Goal: Task Accomplishment & Management: Complete application form

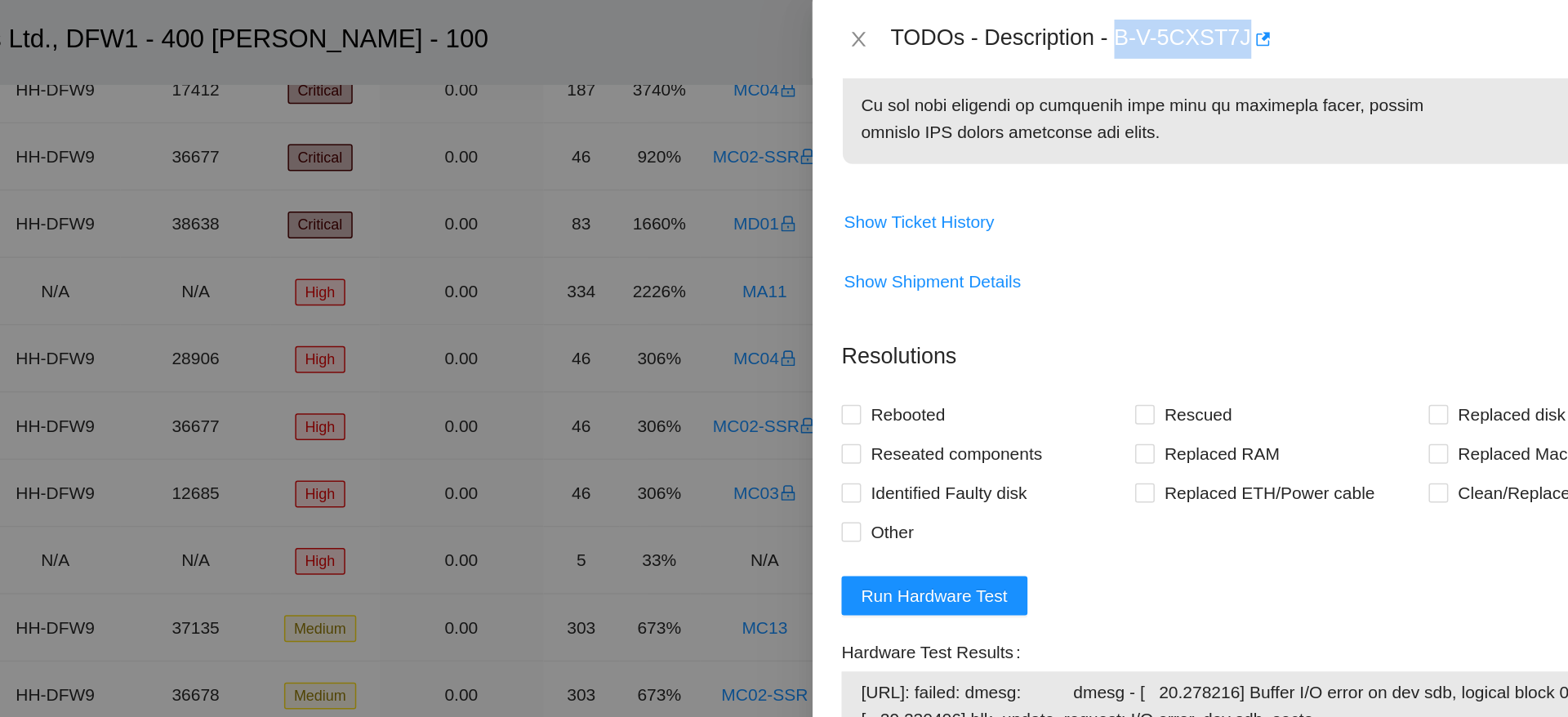
scroll to position [1161, 0]
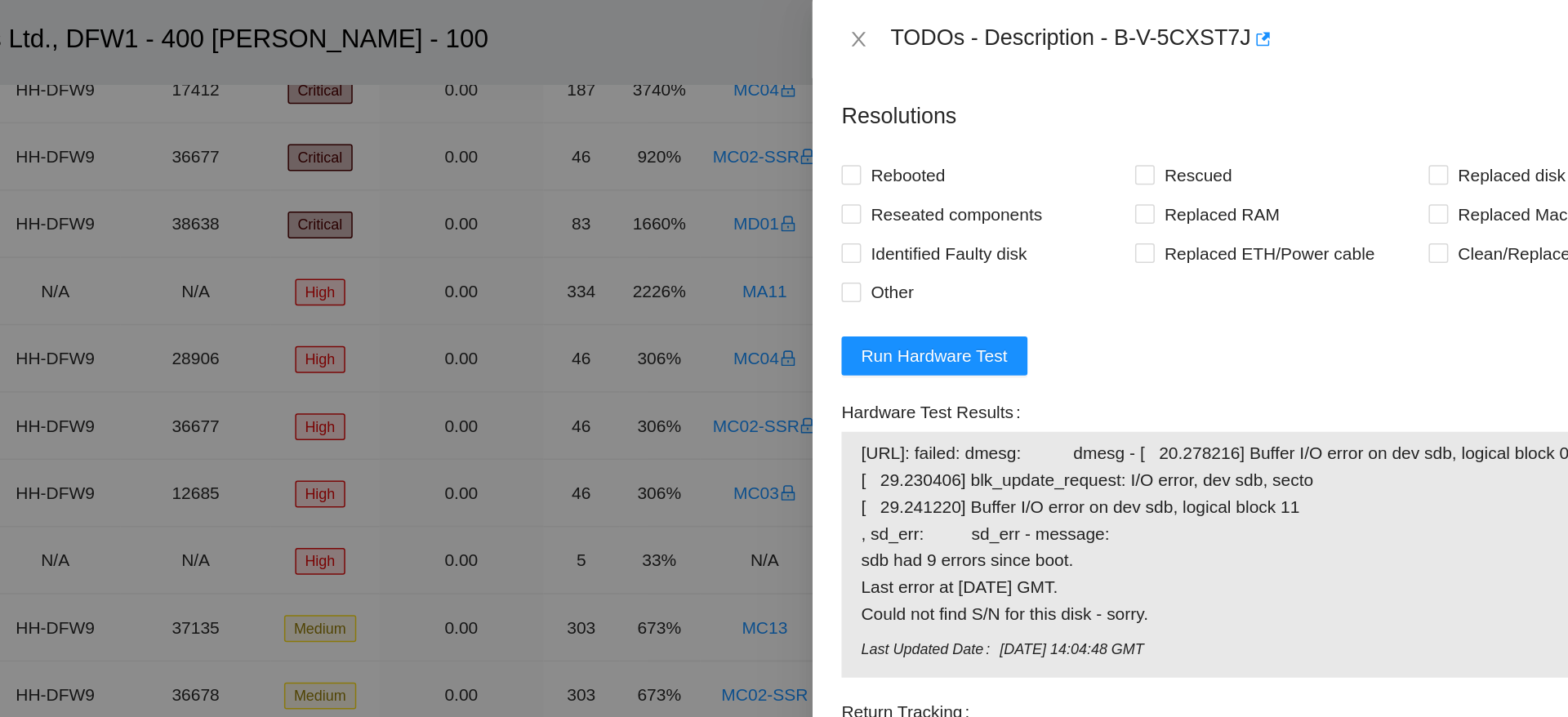
click at [1342, 244] on form "Resolutions Rebooted Rescued Replaced disk Reseated components Replaced RAM Rep…" at bounding box center [1254, 375] width 588 height 644
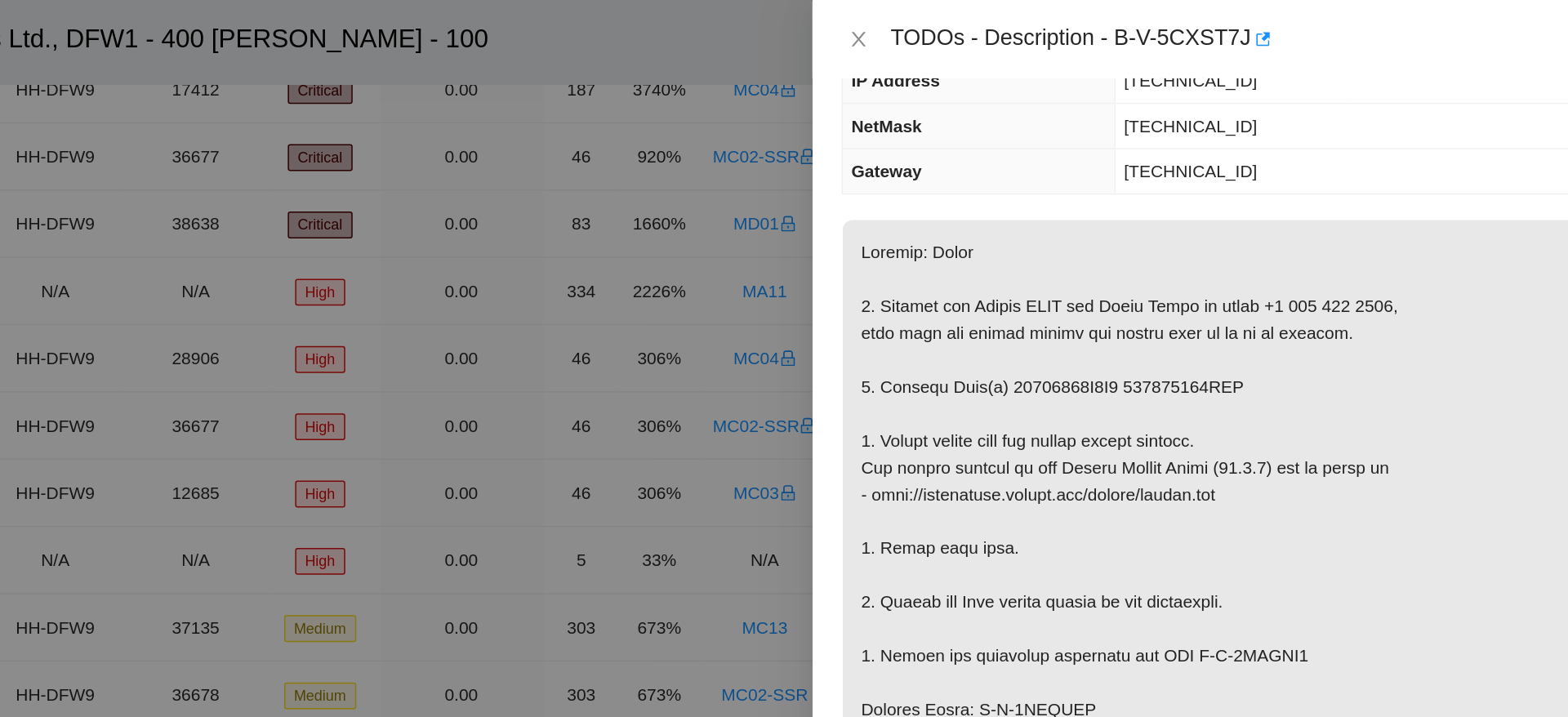
scroll to position [183, 0]
drag, startPoint x: 1065, startPoint y: 251, endPoint x: 1251, endPoint y: 255, distance: 186.0
click at [1251, 255] on p at bounding box center [1254, 538] width 586 height 779
copy p "17221753E0E6 172417729AEC"
click at [1368, 167] on p at bounding box center [1254, 538] width 586 height 779
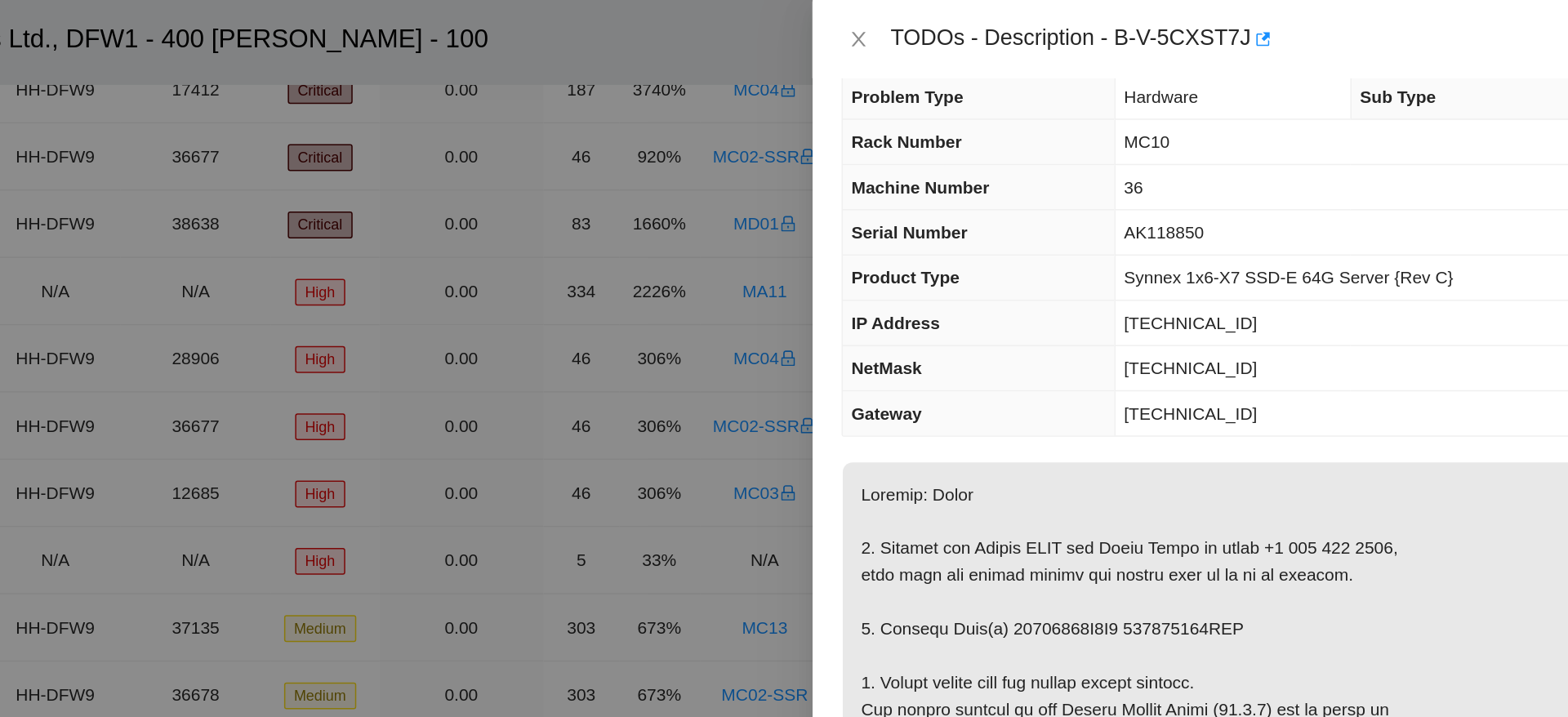
scroll to position [0, 0]
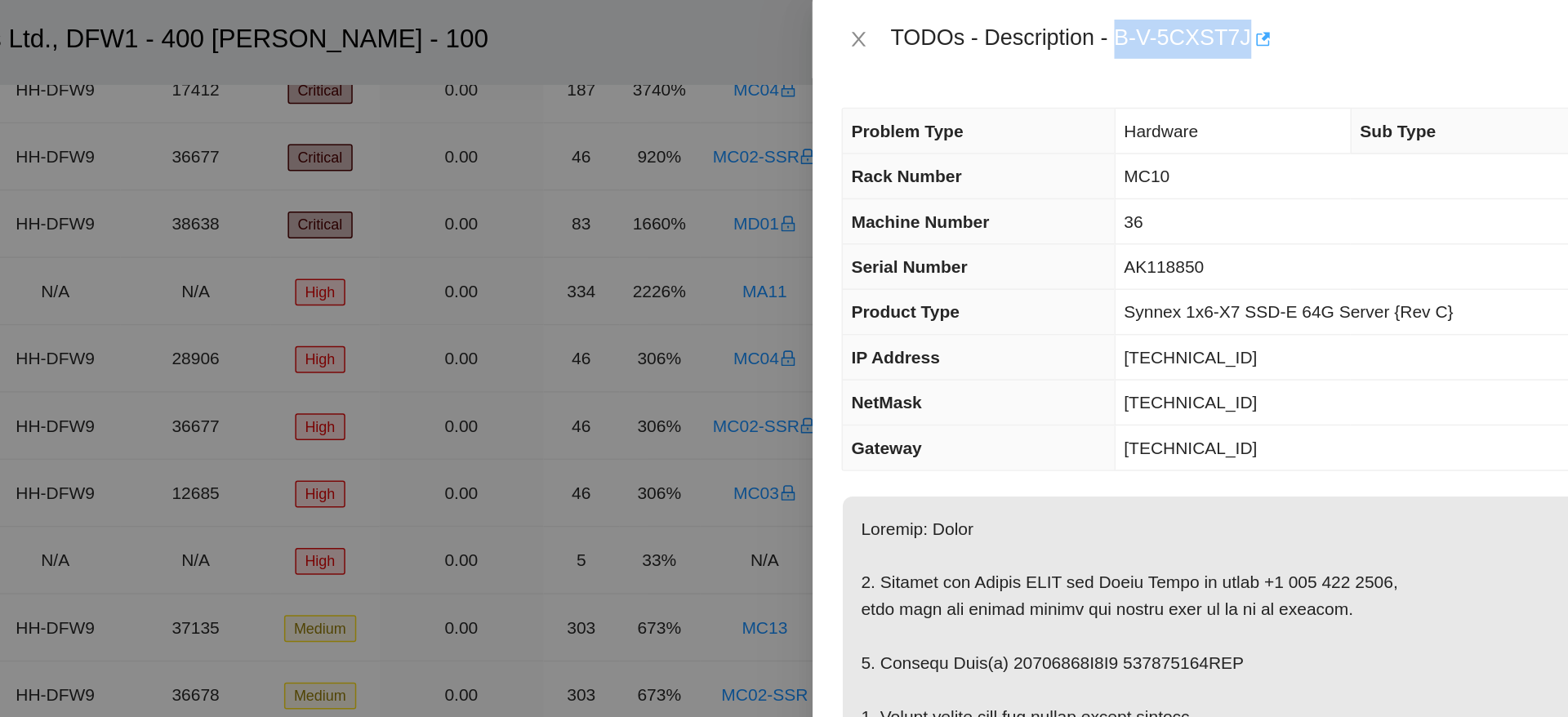
drag, startPoint x: 1148, startPoint y: 29, endPoint x: 1231, endPoint y: 29, distance: 83.0
click at [1231, 29] on div "TODOs - Description - B-V-5CXST7J" at bounding box center [1271, 26] width 556 height 26
copy div "B-V-5CXST7J"
click at [1400, 260] on td "[TECHNICAL_ID]" at bounding box center [1345, 269] width 405 height 30
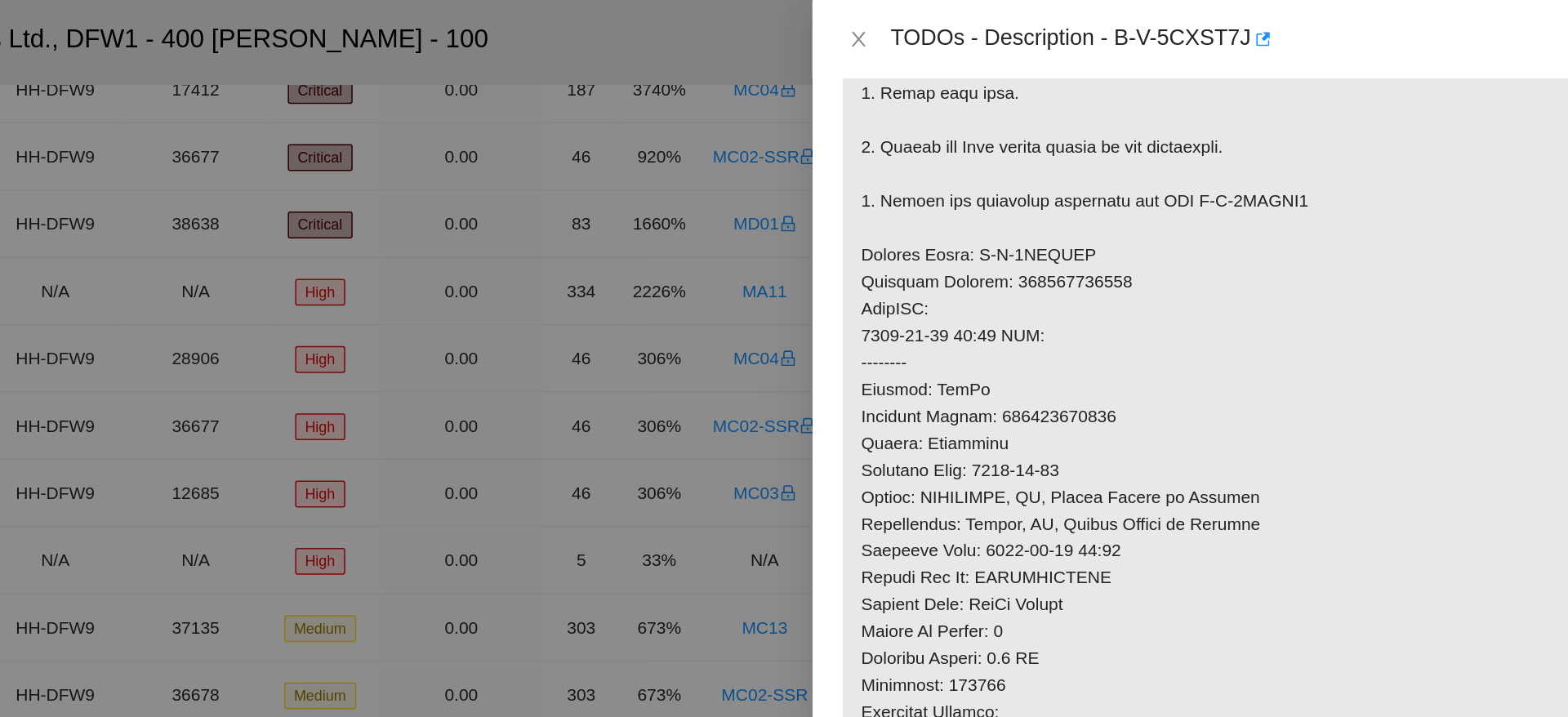
scroll to position [508, 0]
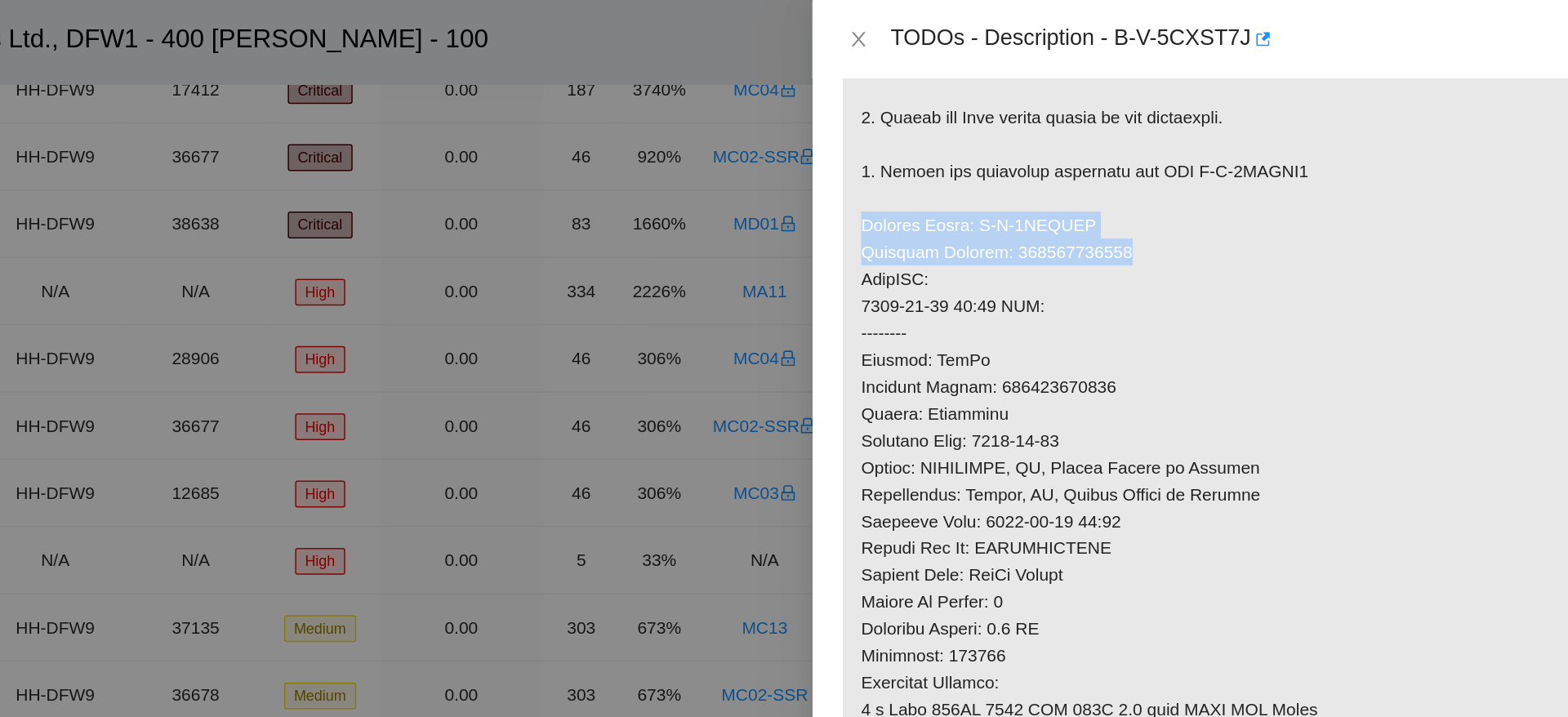
drag, startPoint x: 970, startPoint y: 142, endPoint x: 1162, endPoint y: 165, distance: 193.4
click at [1162, 165] on p at bounding box center [1254, 213] width 586 height 779
copy p "Service Order: B-V-5SSGOUB Tracking Numbers: 463470041036"
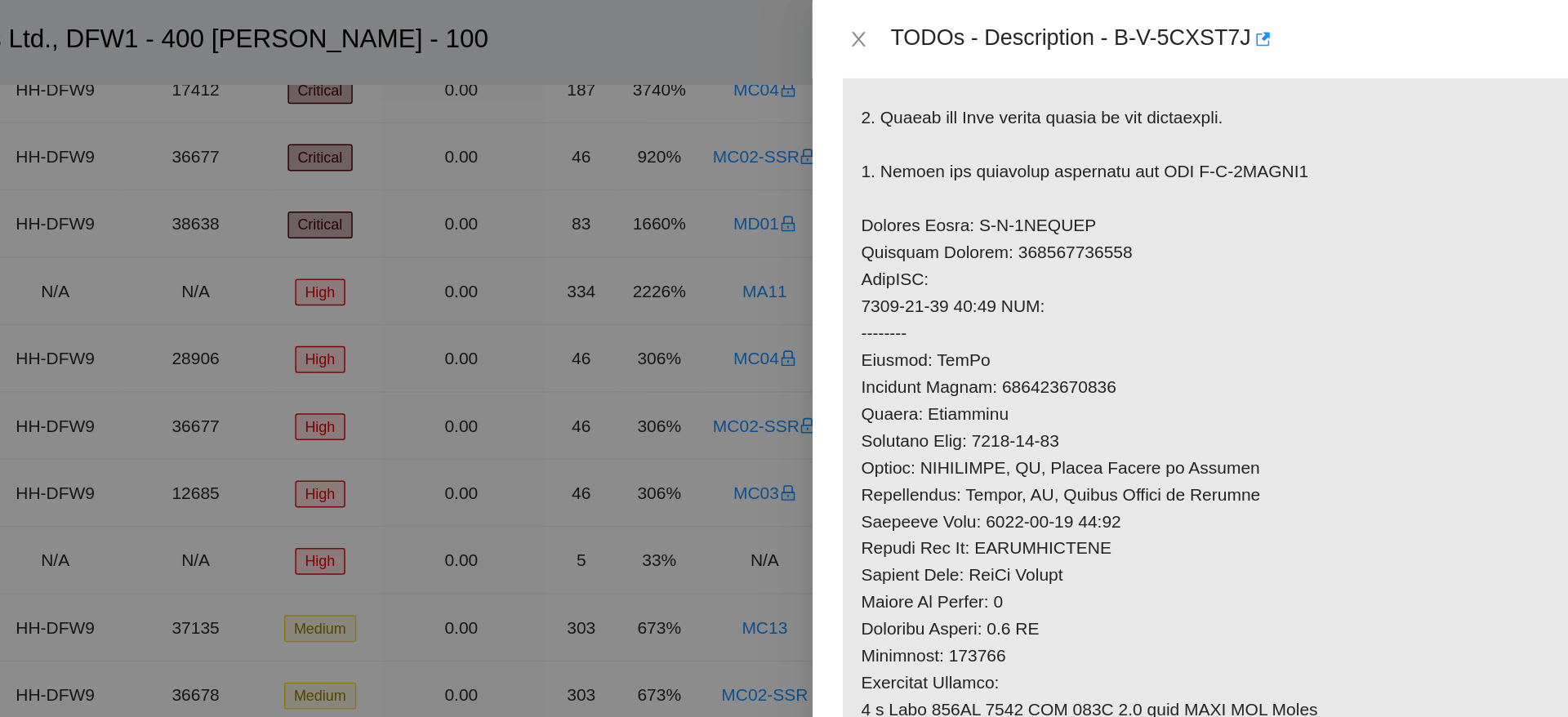
click at [1411, 261] on p at bounding box center [1254, 213] width 586 height 779
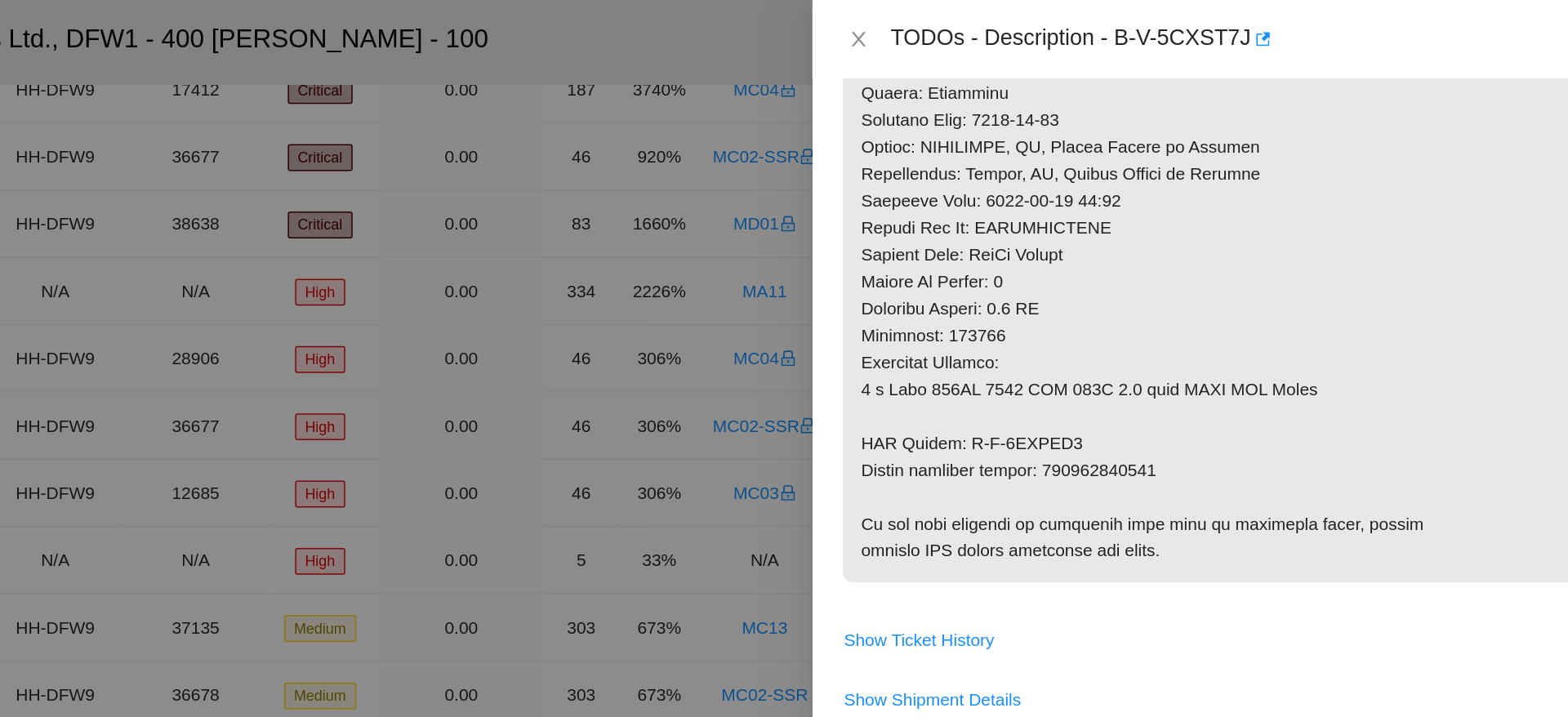
scroll to position [737, 0]
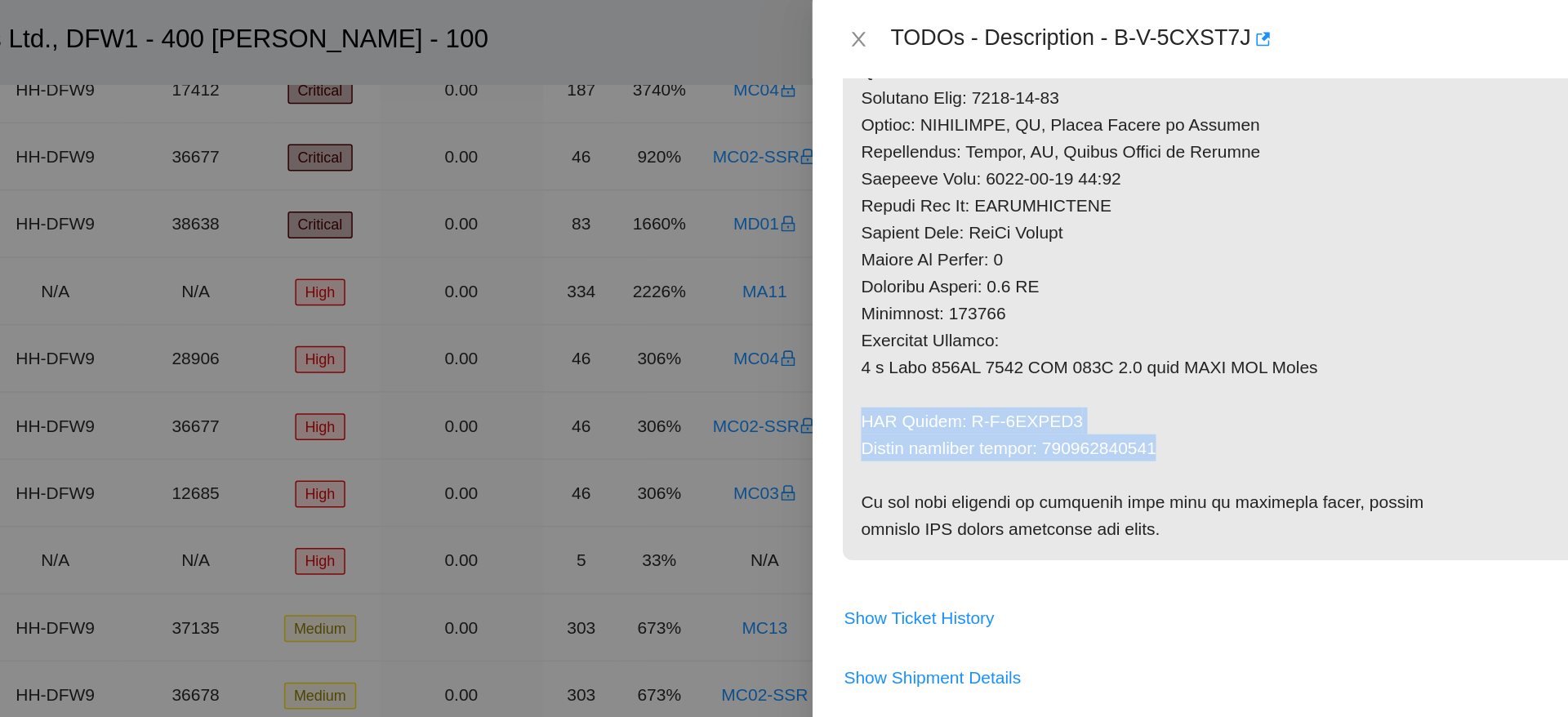
drag, startPoint x: 965, startPoint y: 275, endPoint x: 1197, endPoint y: 299, distance: 233.2
copy p "RMA Return: B-V-5SSGOV5 Return tracking number: 463470041047"
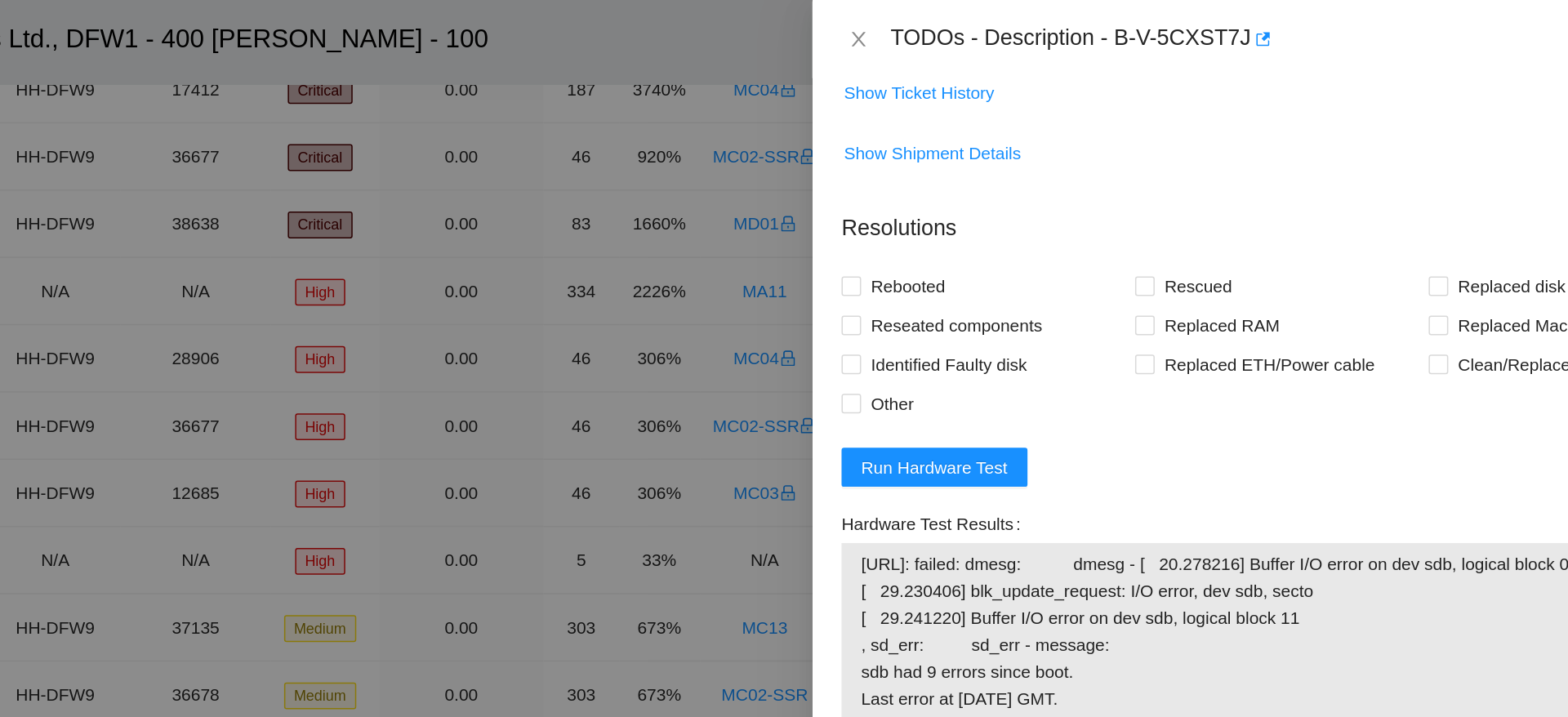
scroll to position [1161, 0]
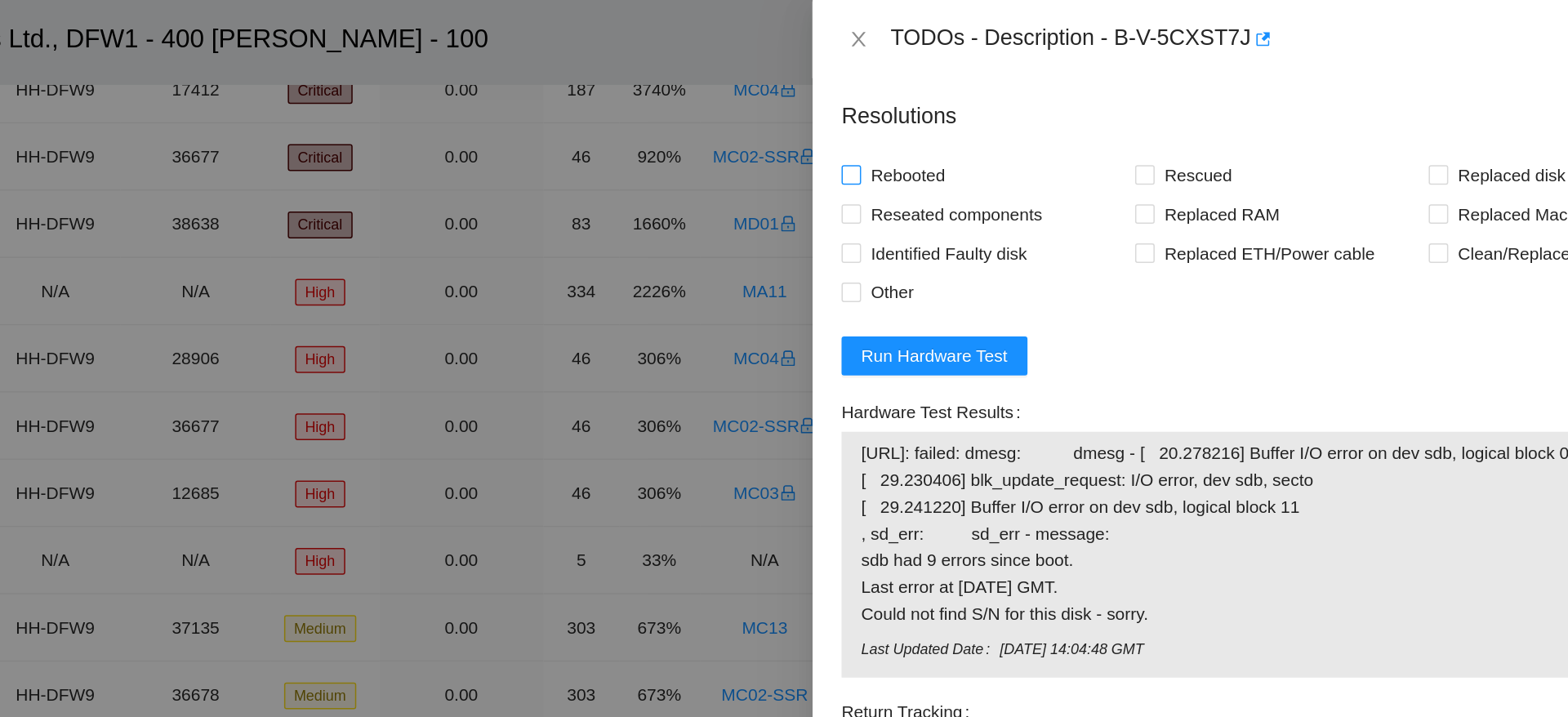
click at [985, 122] on span "Rebooted" at bounding box center [1005, 116] width 63 height 26
click at [972, 122] on input "Rebooted" at bounding box center [966, 116] width 12 height 12
checkbox input "true"
click at [1187, 112] on span "Rescued" at bounding box center [1199, 116] width 58 height 26
click at [1168, 112] on input "Rescued" at bounding box center [1162, 116] width 12 height 12
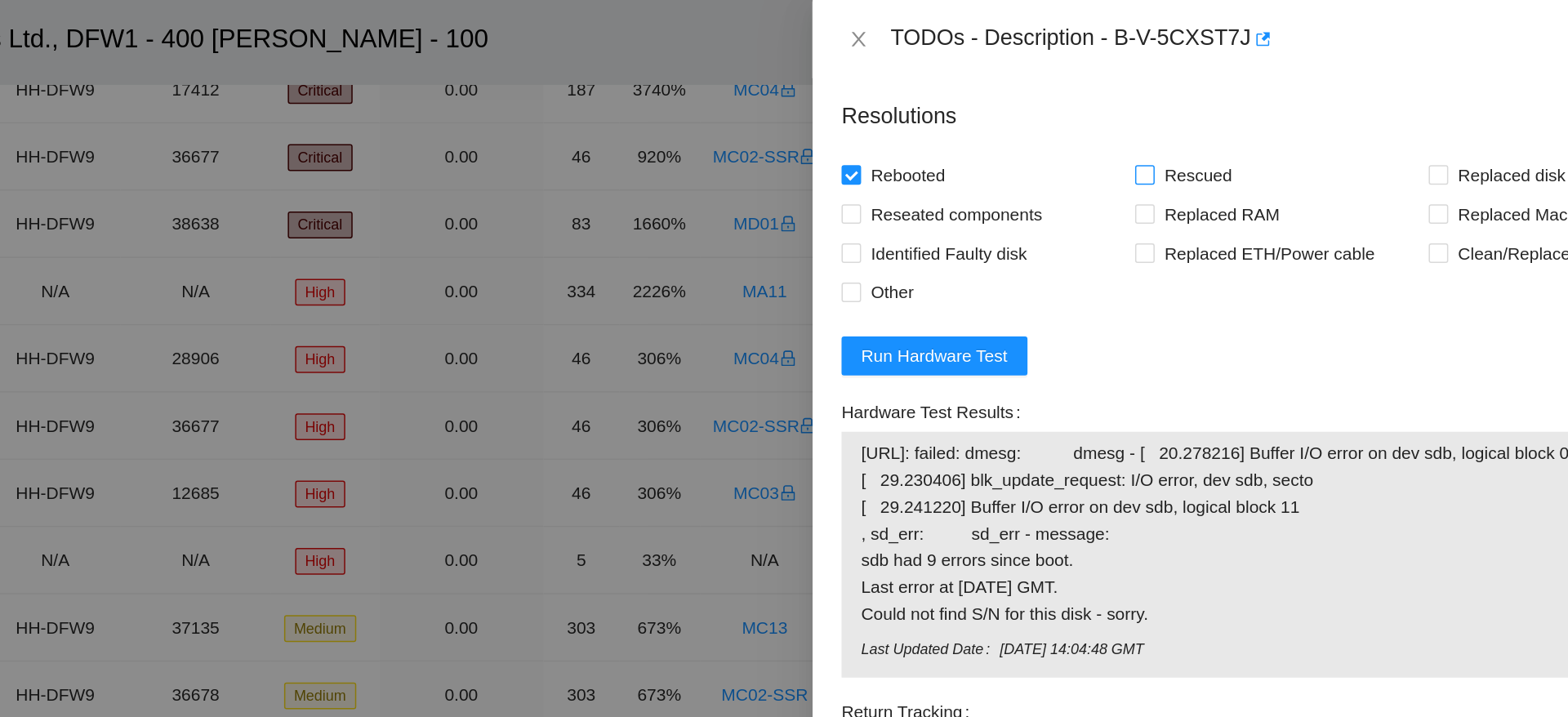
checkbox input "true"
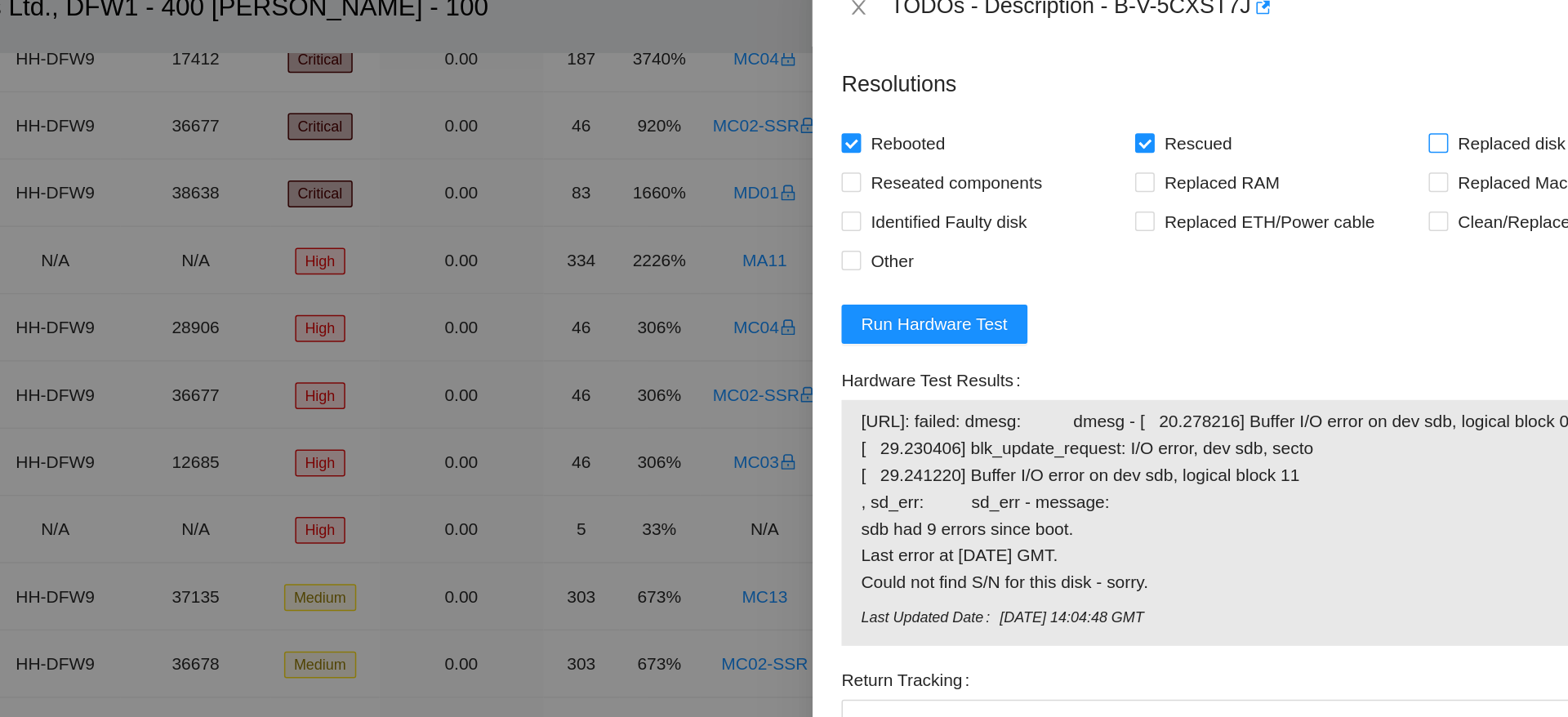
click at [1366, 125] on span "Replaced disk" at bounding box center [1408, 116] width 85 height 26
click at [1353, 122] on input "Replaced disk" at bounding box center [1358, 116] width 12 height 12
checkbox input "true"
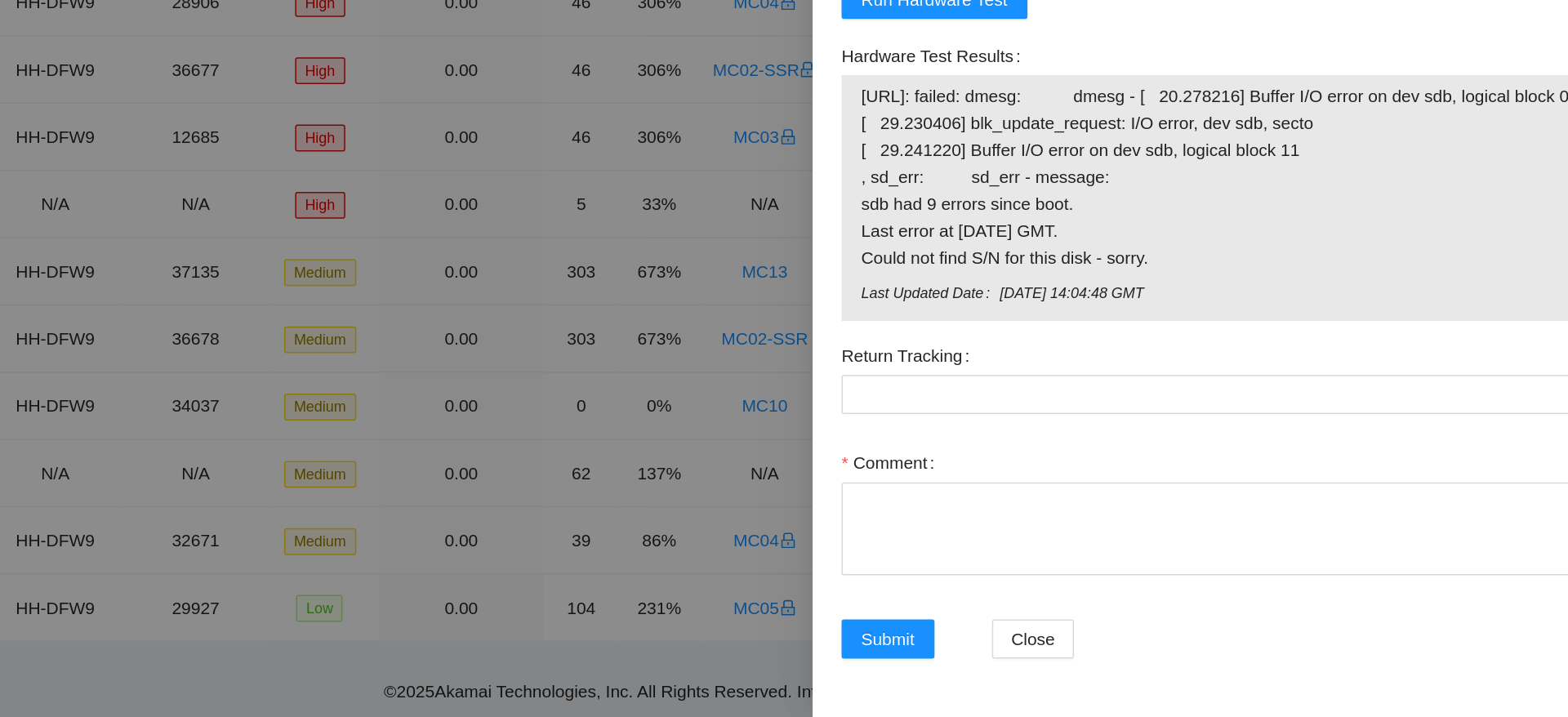
scroll to position [202, 0]
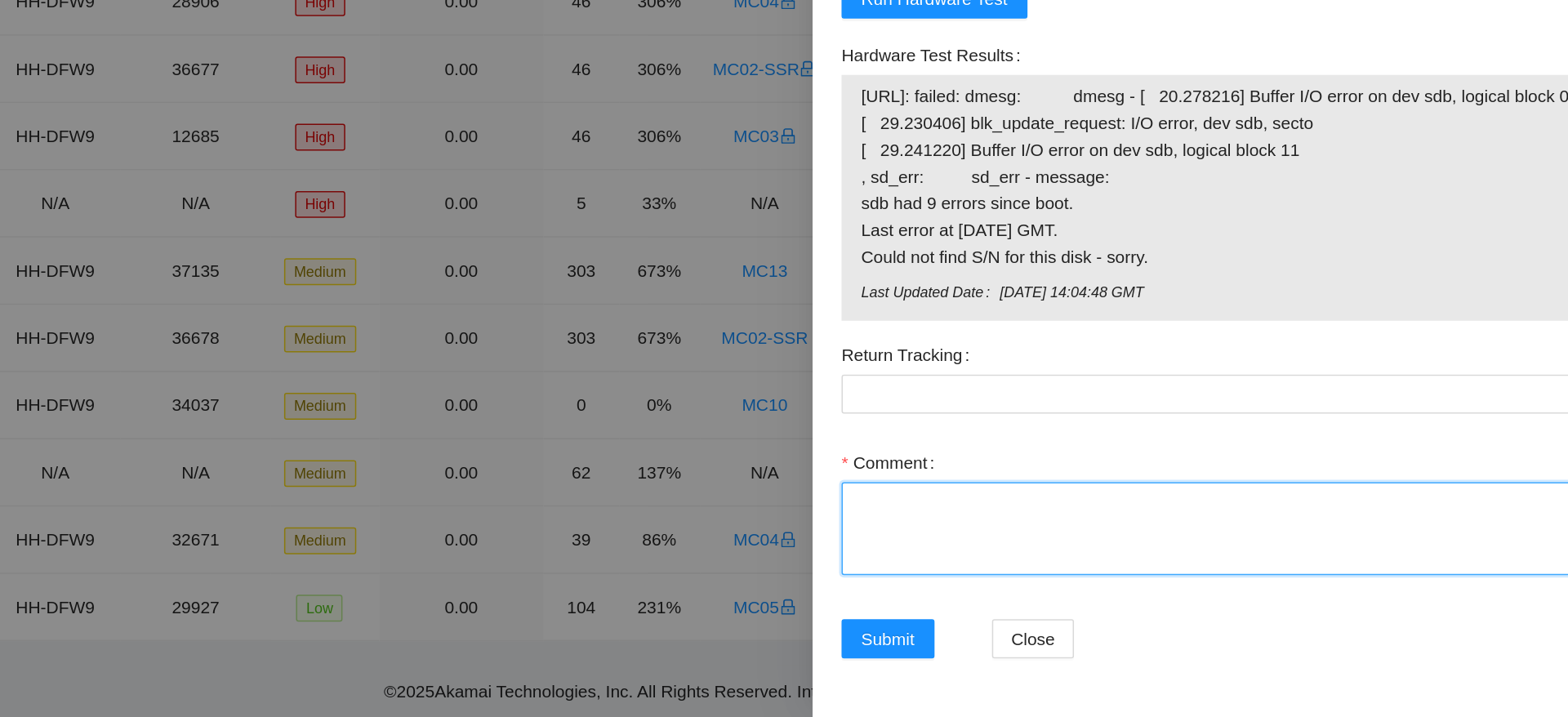
click at [1109, 574] on textarea "Comment" at bounding box center [1254, 591] width 588 height 62
paste textarea "Ticket: B-V-5CXST7J Good Disk: 21202F2C9A2F 21202F2C9A7B Bad Disk: 17221753E0E6…"
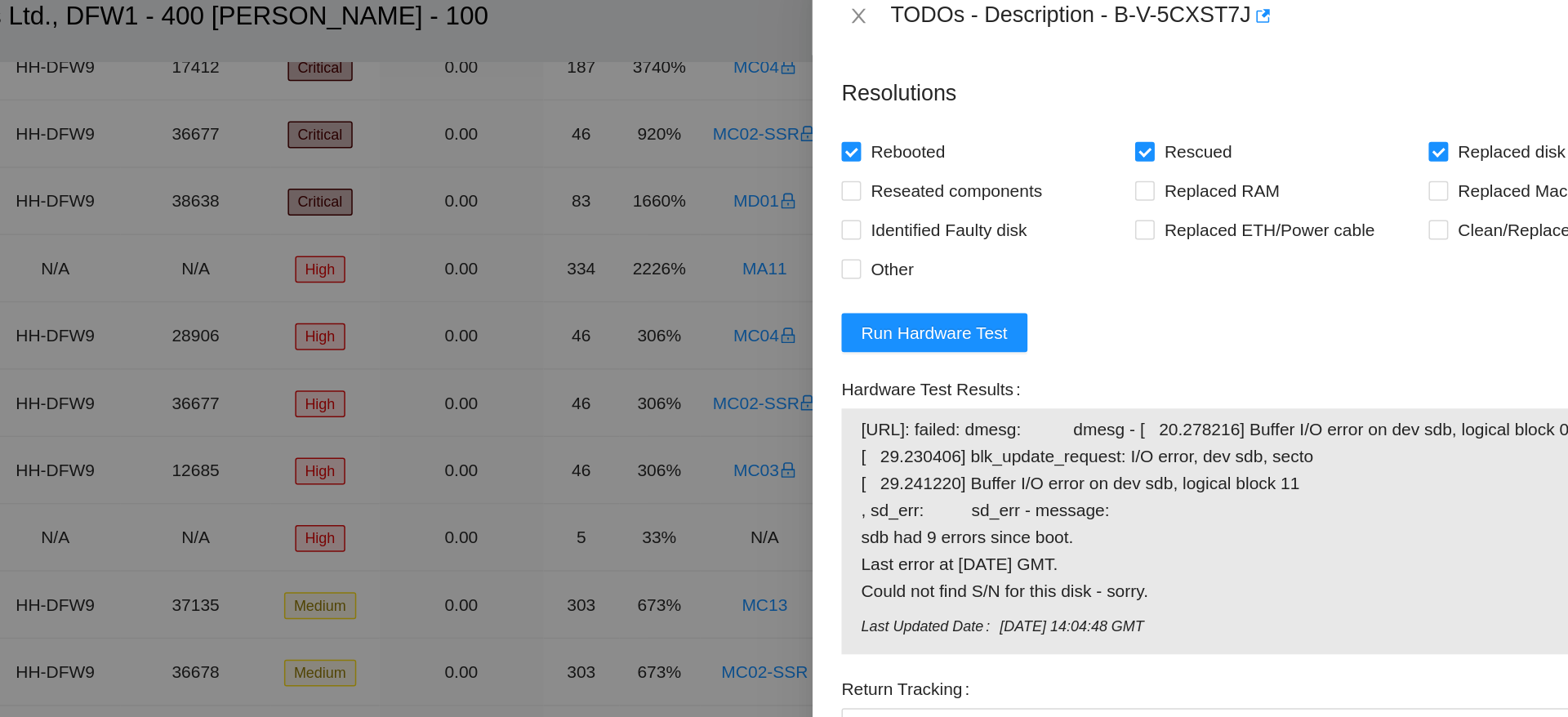
scroll to position [201, 0]
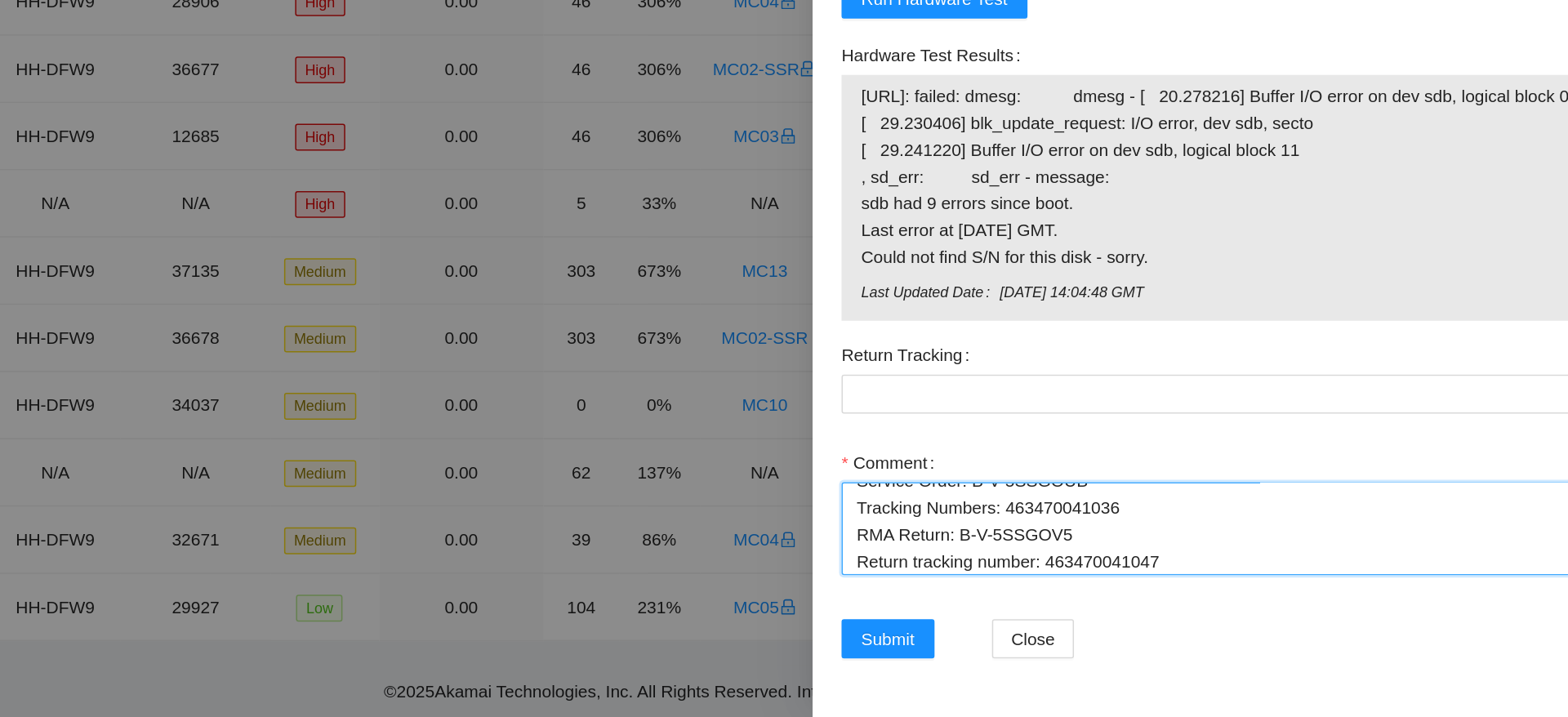
click at [961, 567] on textarea "Ticket: B-V-5CXST7J Good Disk: 21202F2C9A2F 21202F2C9A7B Bad Disk: 17221753E0E6…" at bounding box center [1254, 591] width 588 height 62
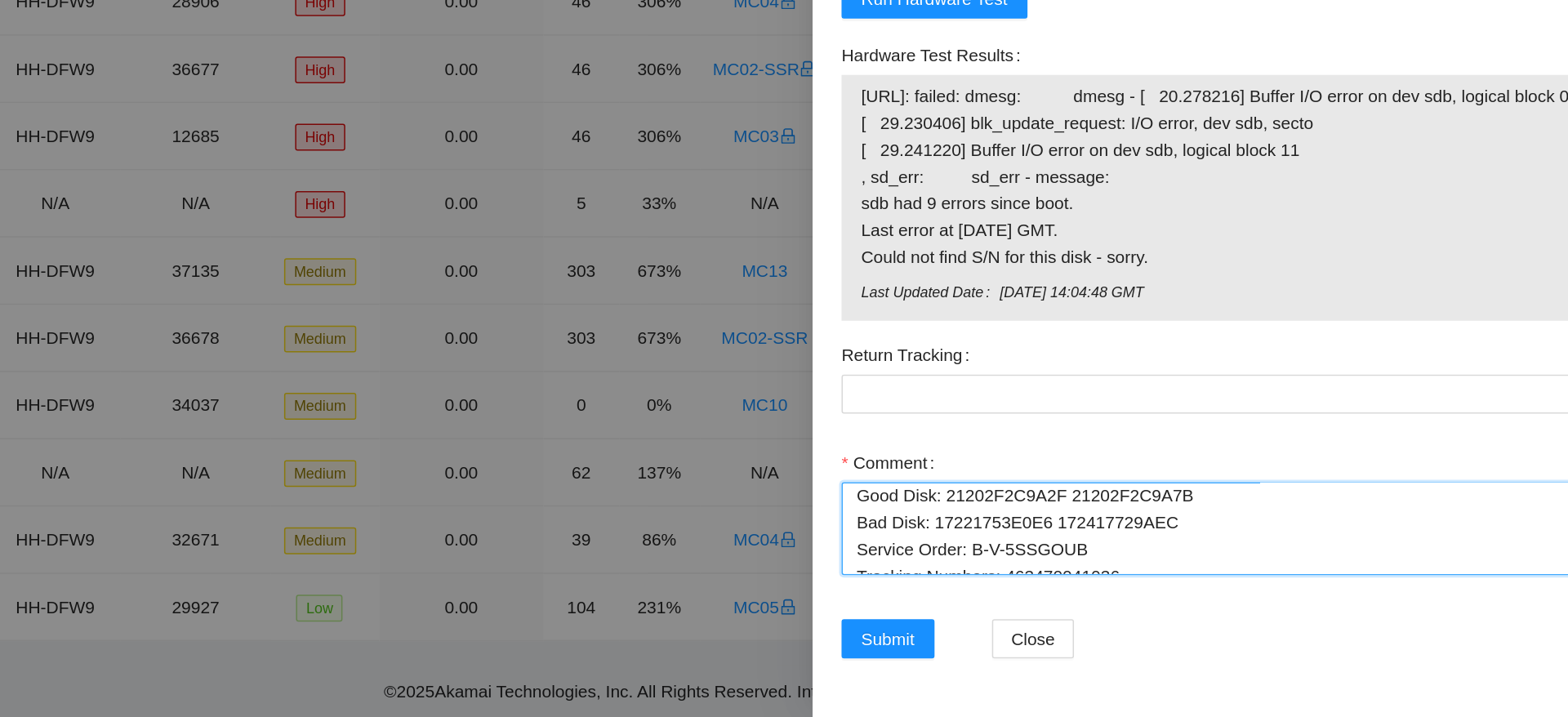
scroll to position [4, 0]
click at [1194, 606] on textarea "Ticket: B-V-5CXST7J Good Disk: 21202F2C9A2F 21202F2C9A7B Bad Disk: 17221753E0E6…" at bounding box center [1254, 591] width 588 height 62
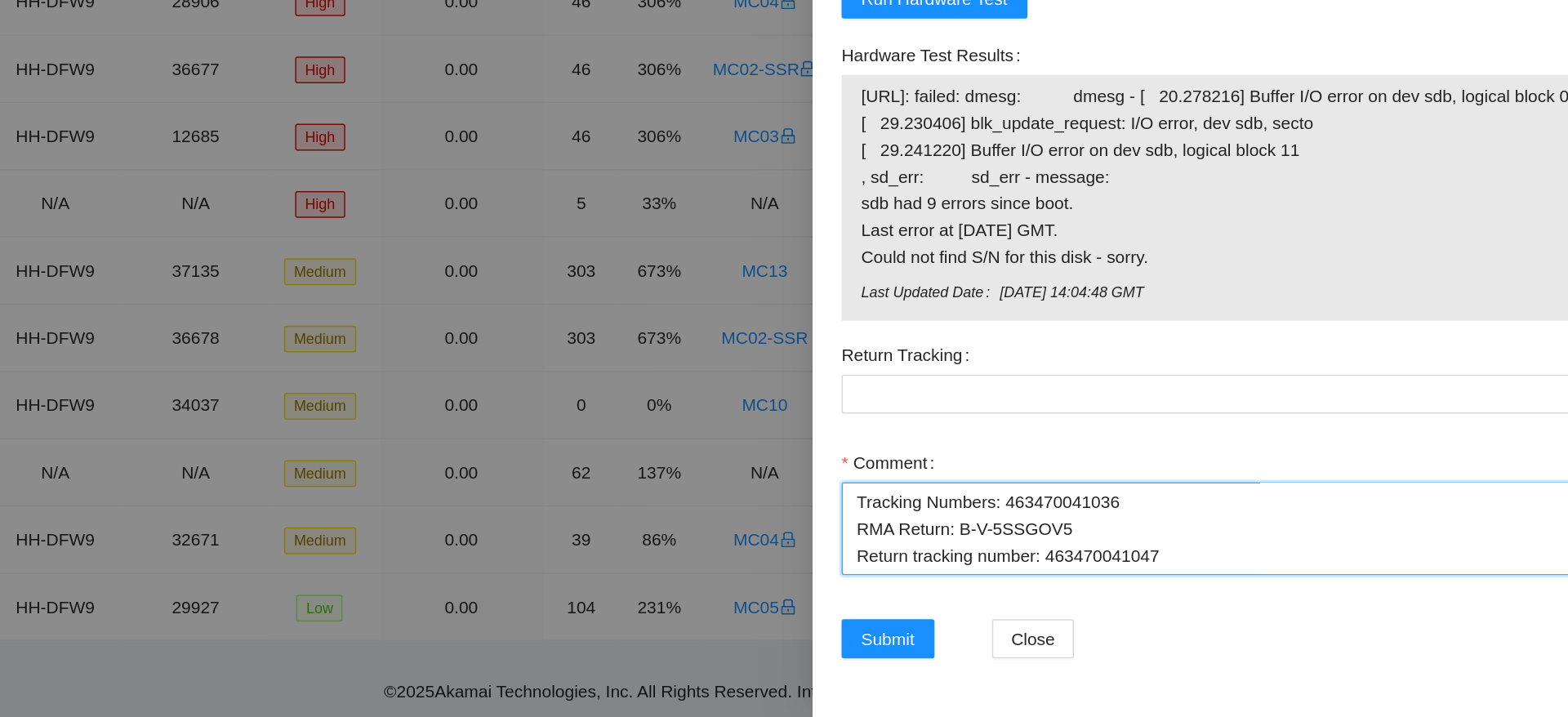
scroll to position [108, 0]
drag, startPoint x: 1180, startPoint y: 616, endPoint x: 1096, endPoint y: 612, distance: 84.1
click at [1096, 612] on textarea "Ticket: B-V-5CXST7J Good Disk: 21202F2C9A2F 21202F2C9A7B Bad Disk: 17221753E0E6…" at bounding box center [1254, 591] width 588 height 62
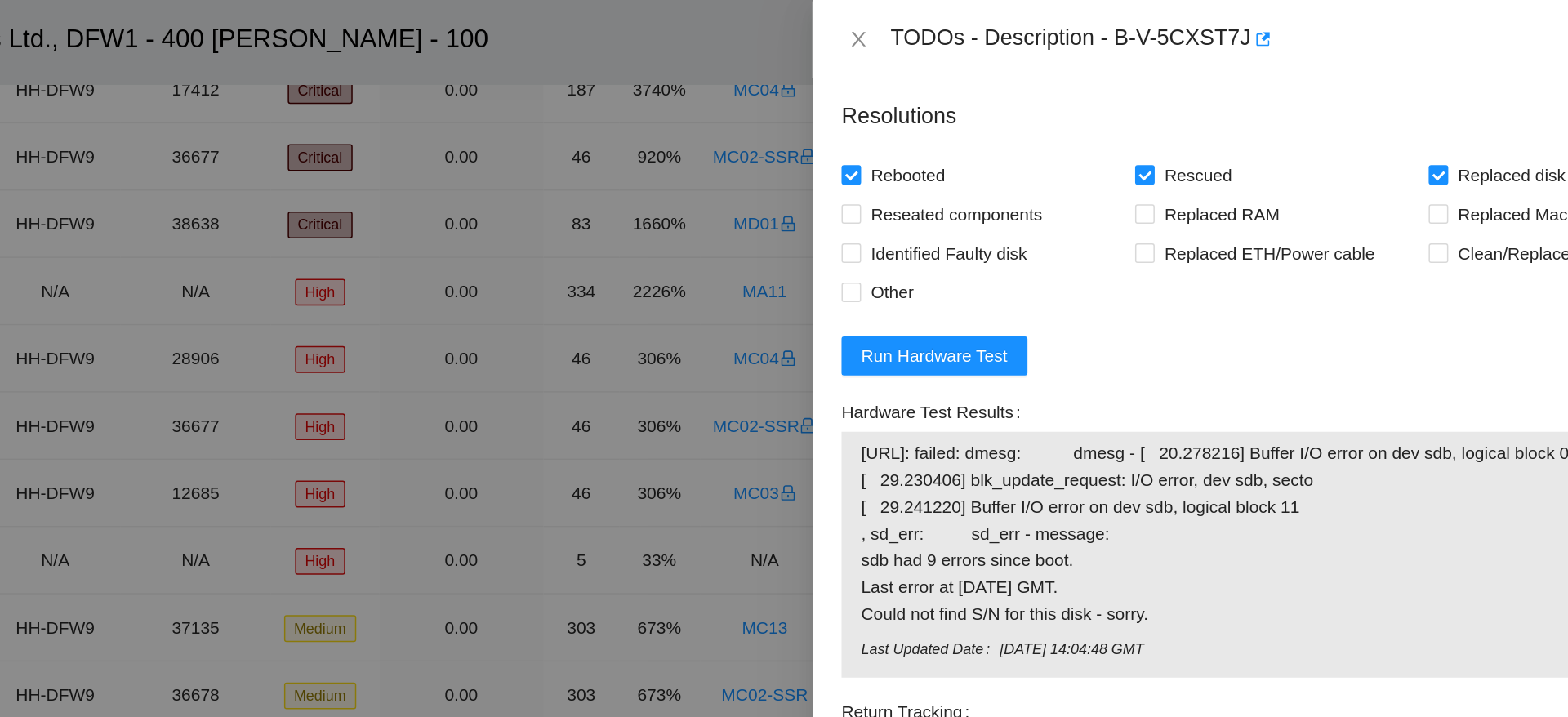
scroll to position [200, 0]
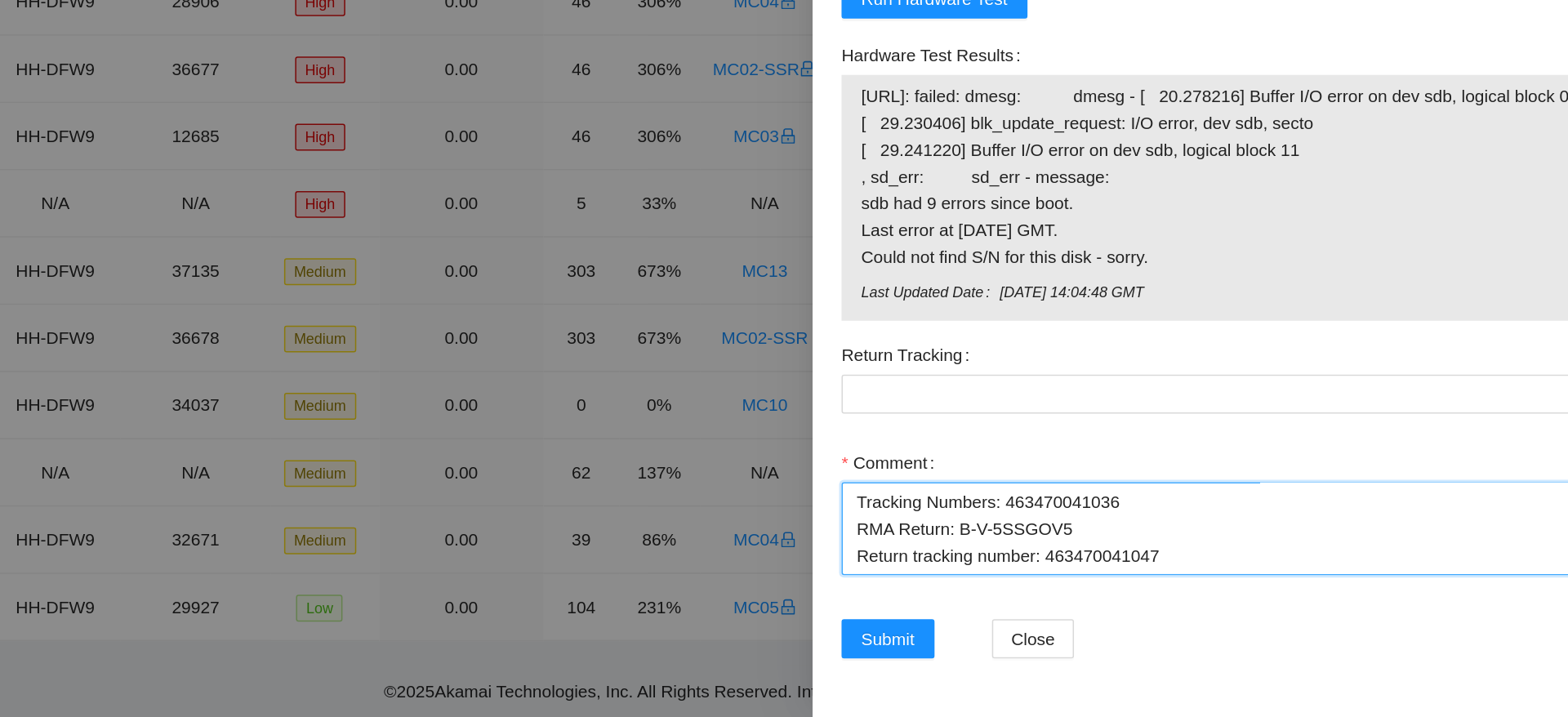
click at [1025, 599] on textarea "Ticket: B-V-5CXST7J Good Disk: 21202F2C9A2F 21202F2C9A7B Bad Disk: 17221753E0E6…" at bounding box center [1254, 591] width 588 height 62
paste textarea "463470041047"
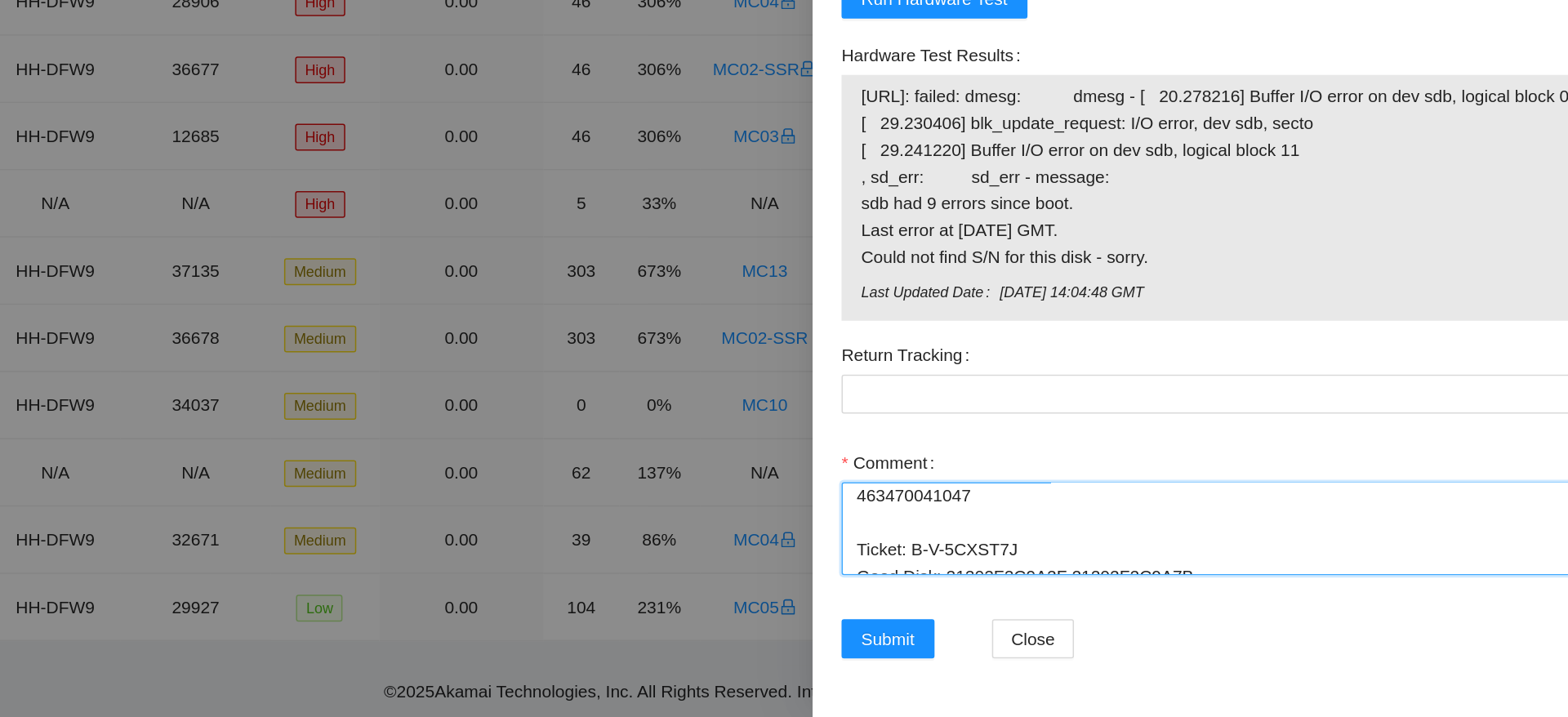
type textarea "Ticket: B-V-5CXST7J Good Disk: 21202F2C9A2F 21202F2C9A7B Bad Disk: 17221753E0E6…"
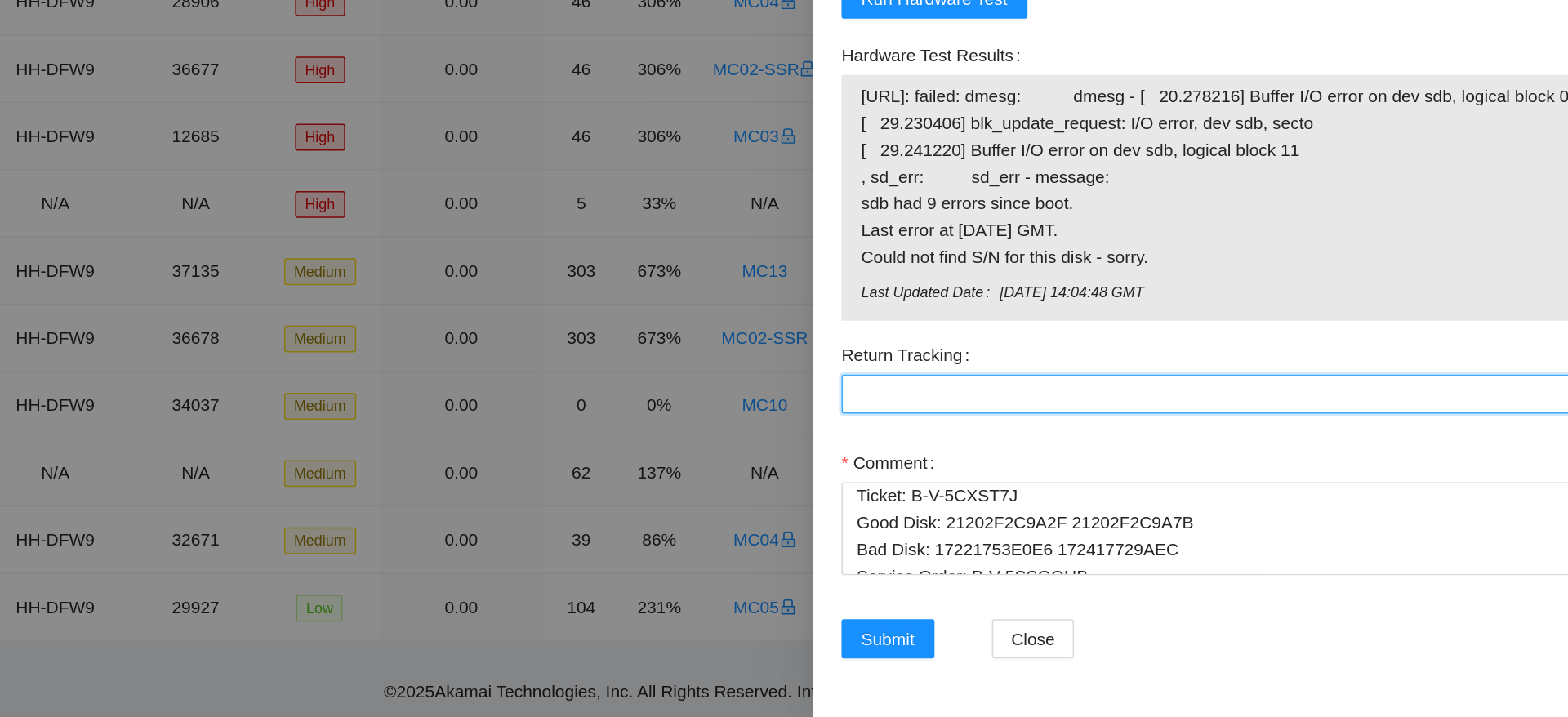
click at [1087, 497] on Tracking "Return Tracking" at bounding box center [1254, 501] width 588 height 26
paste Tracking "463470041047"
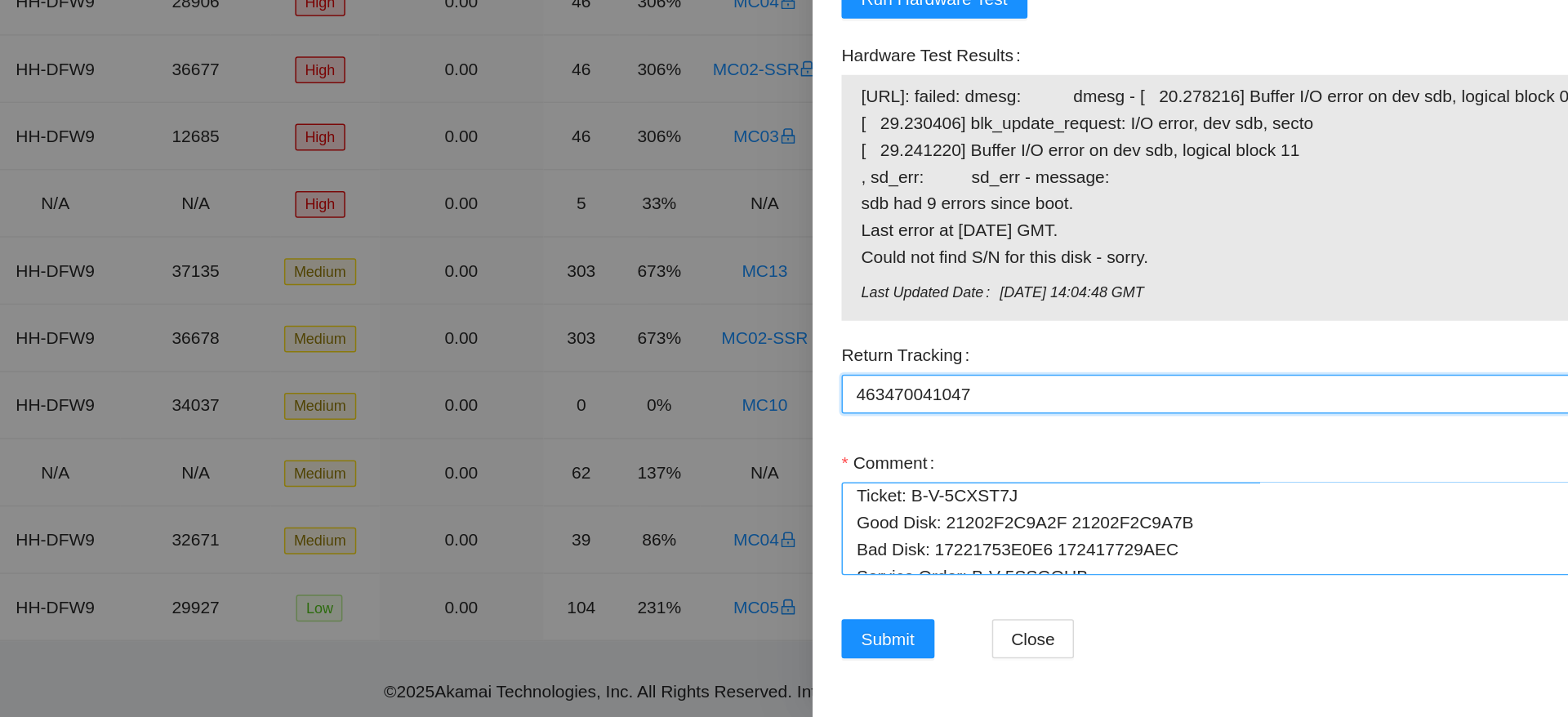
type Tracking "463470041047"
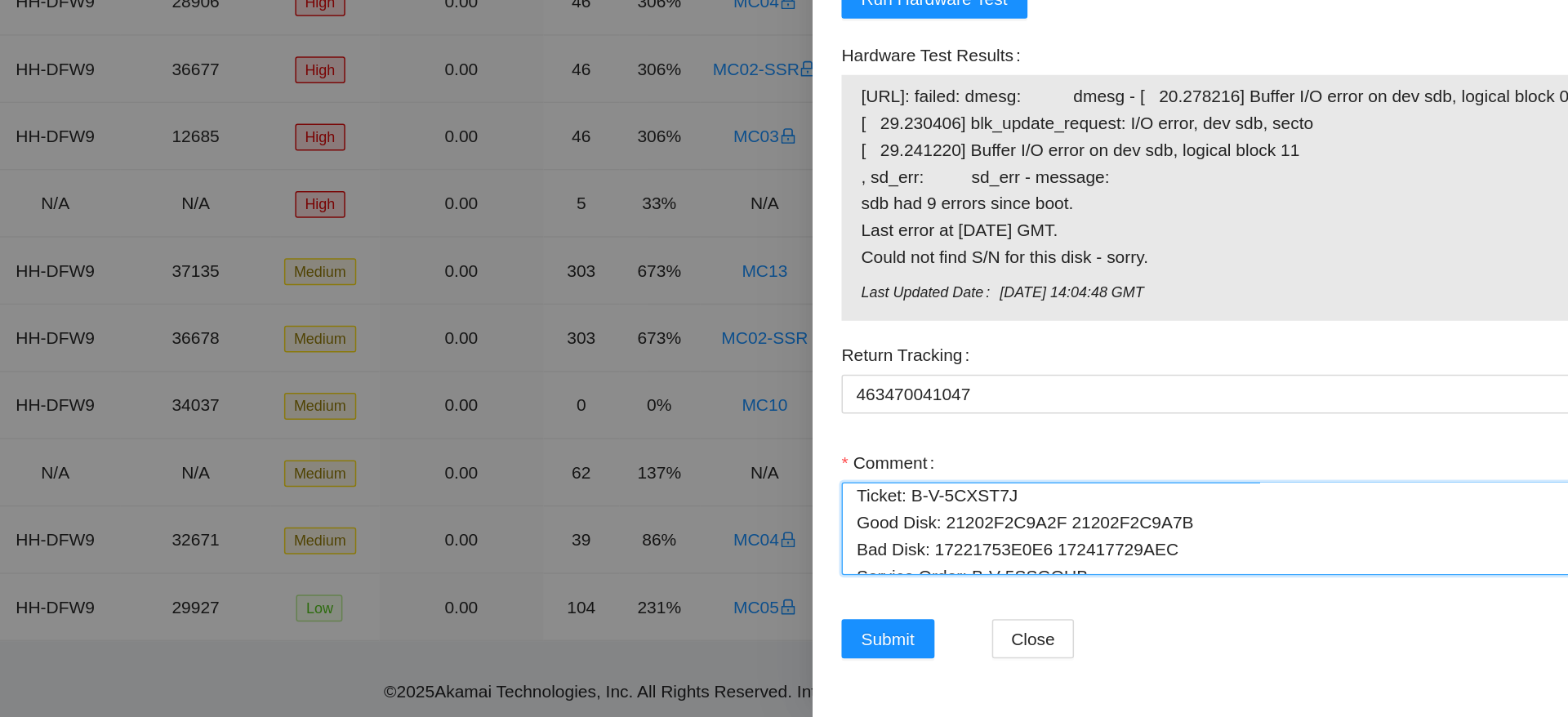
click at [1014, 573] on textarea "Ticket: B-V-5CXST7J Good Disk: 21202F2C9A2F 21202F2C9A7B Bad Disk: 17221753E0E6…" at bounding box center [1254, 591] width 588 height 62
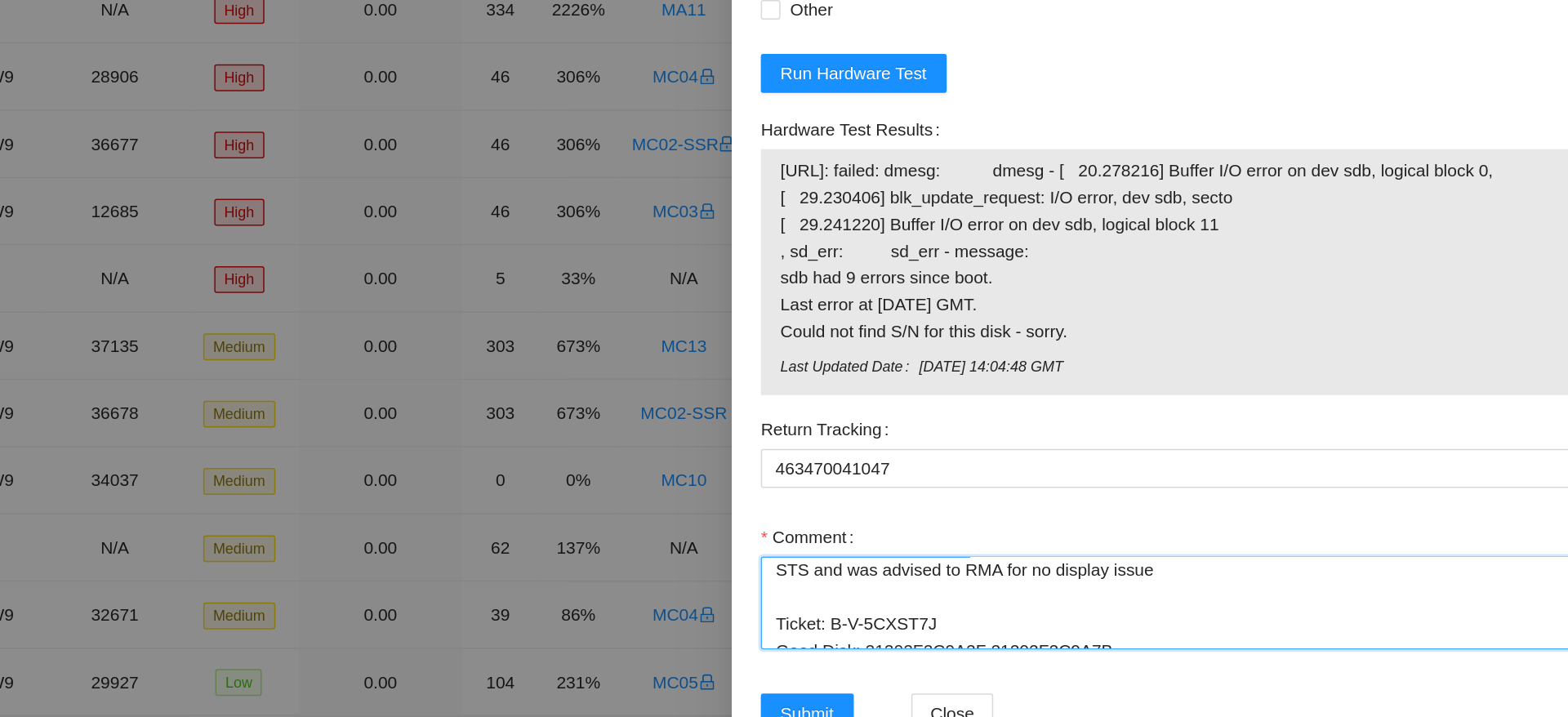
scroll to position [198, 0]
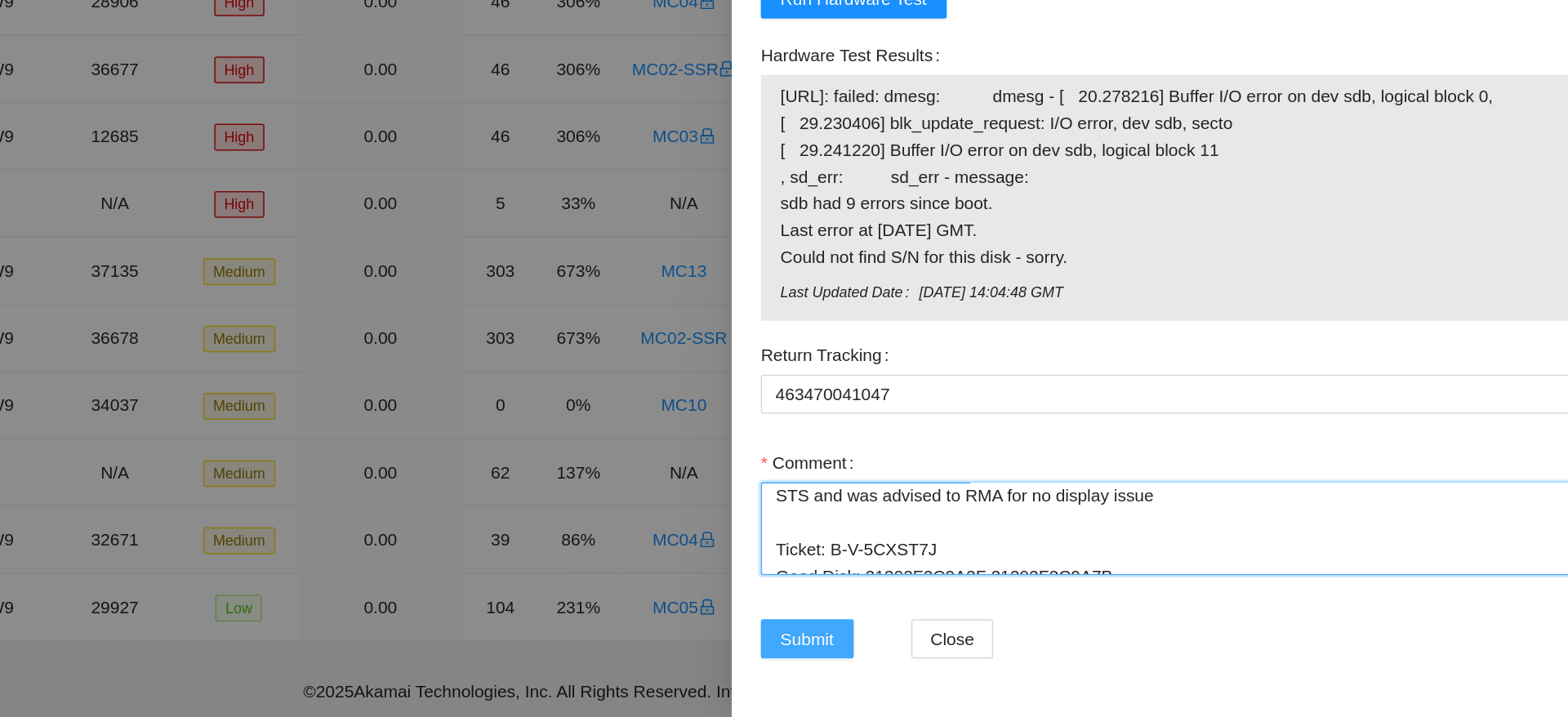
type textarea "this server has no display issue, power cycled 10 mins, shuffled disks, resat c…"
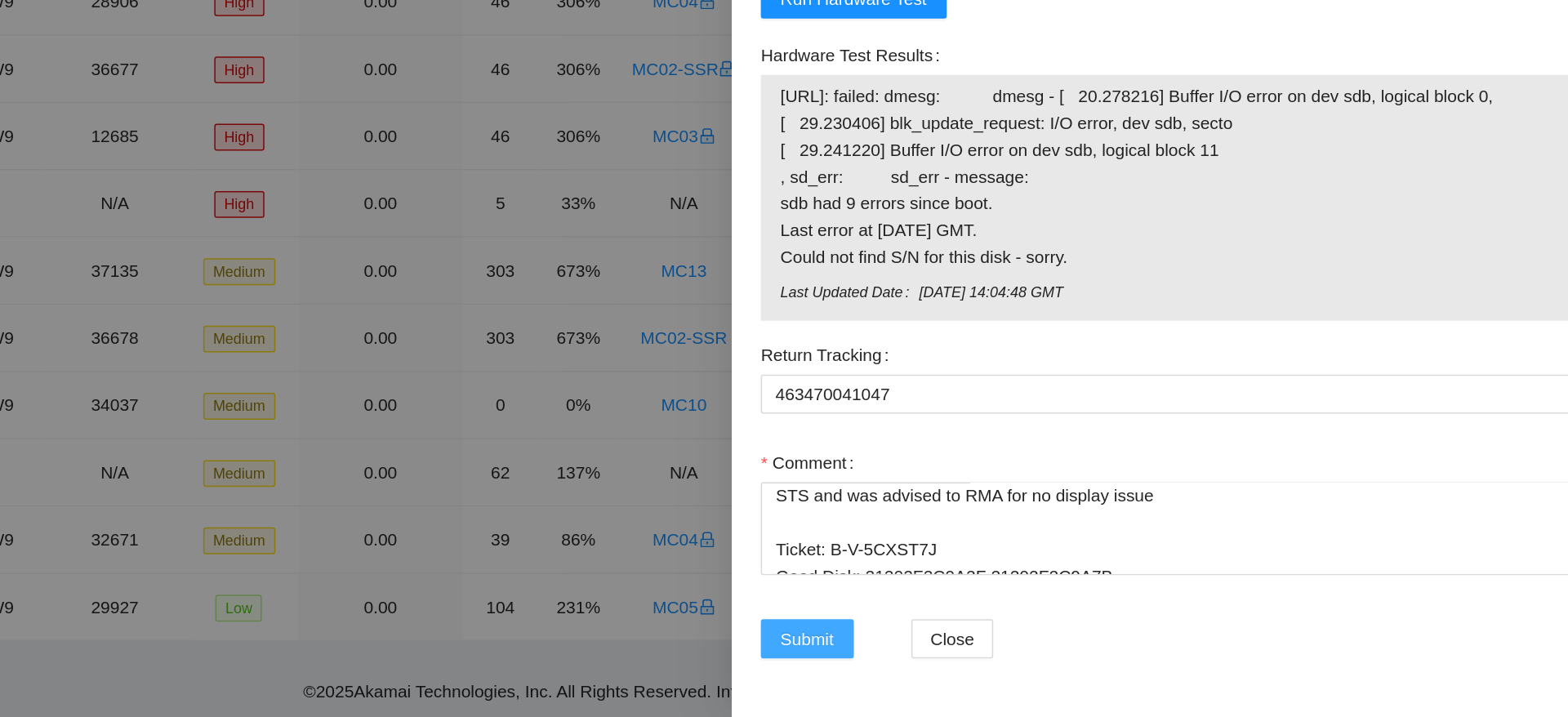
click at [977, 673] on span "Submit" at bounding box center [990, 664] width 36 height 18
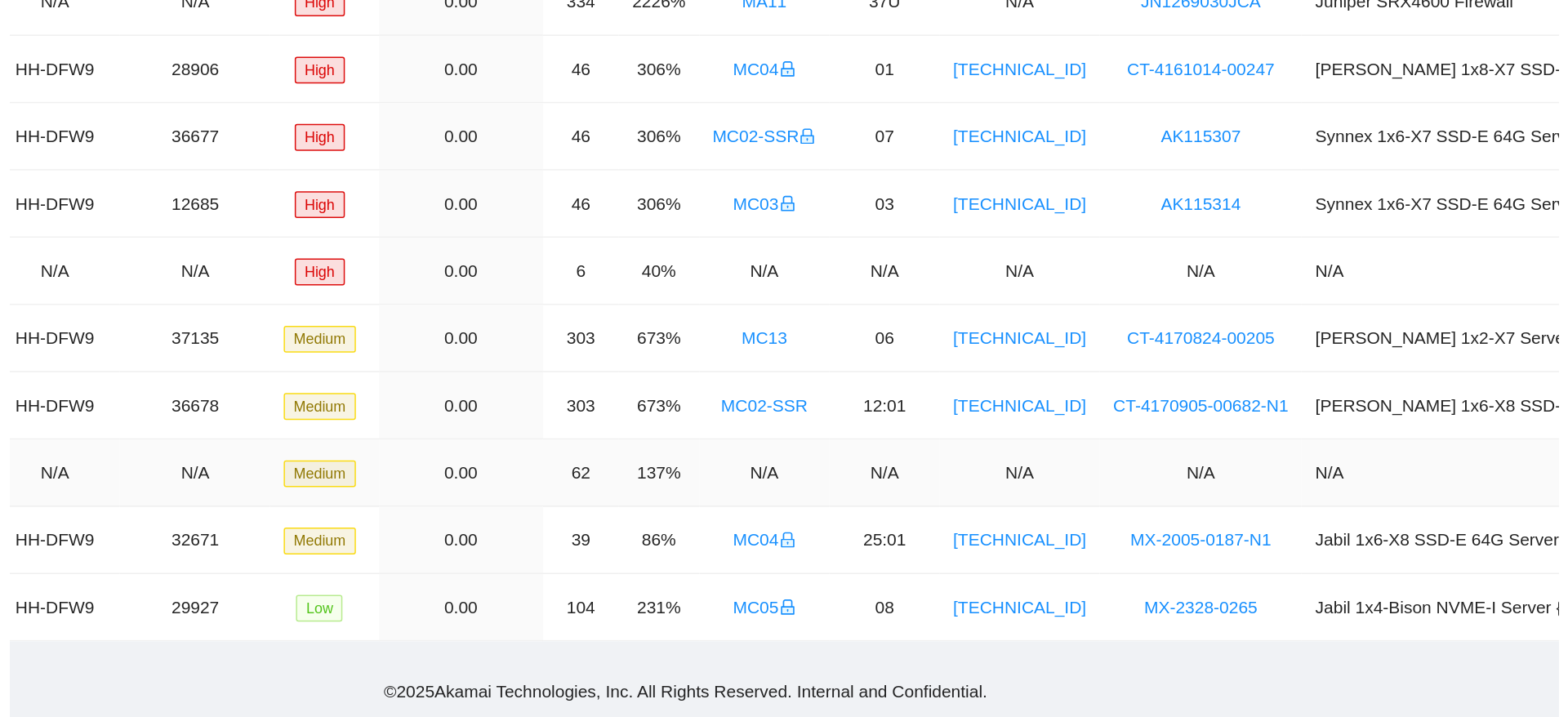
scroll to position [156, 0]
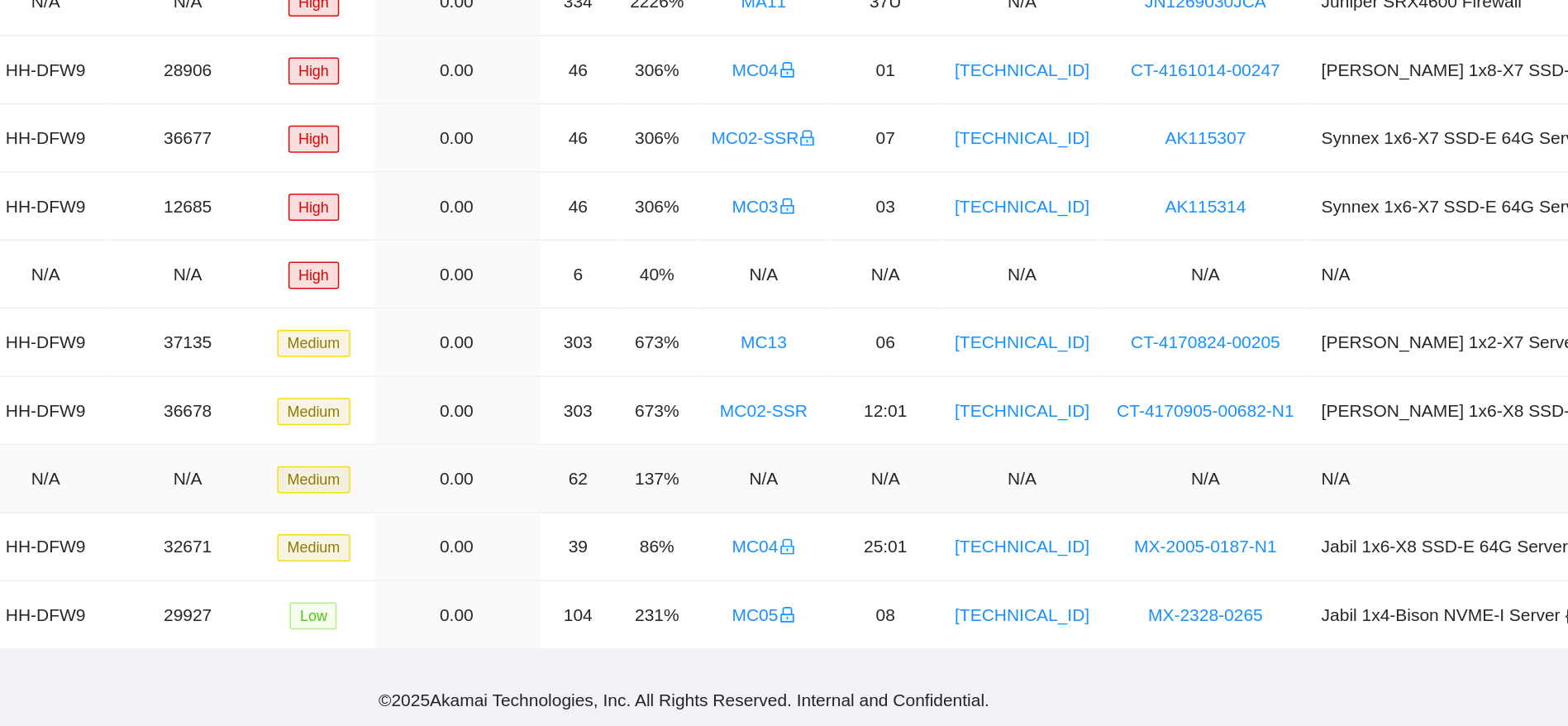
click at [936, 541] on td "N/A" at bounding box center [920, 561] width 88 height 46
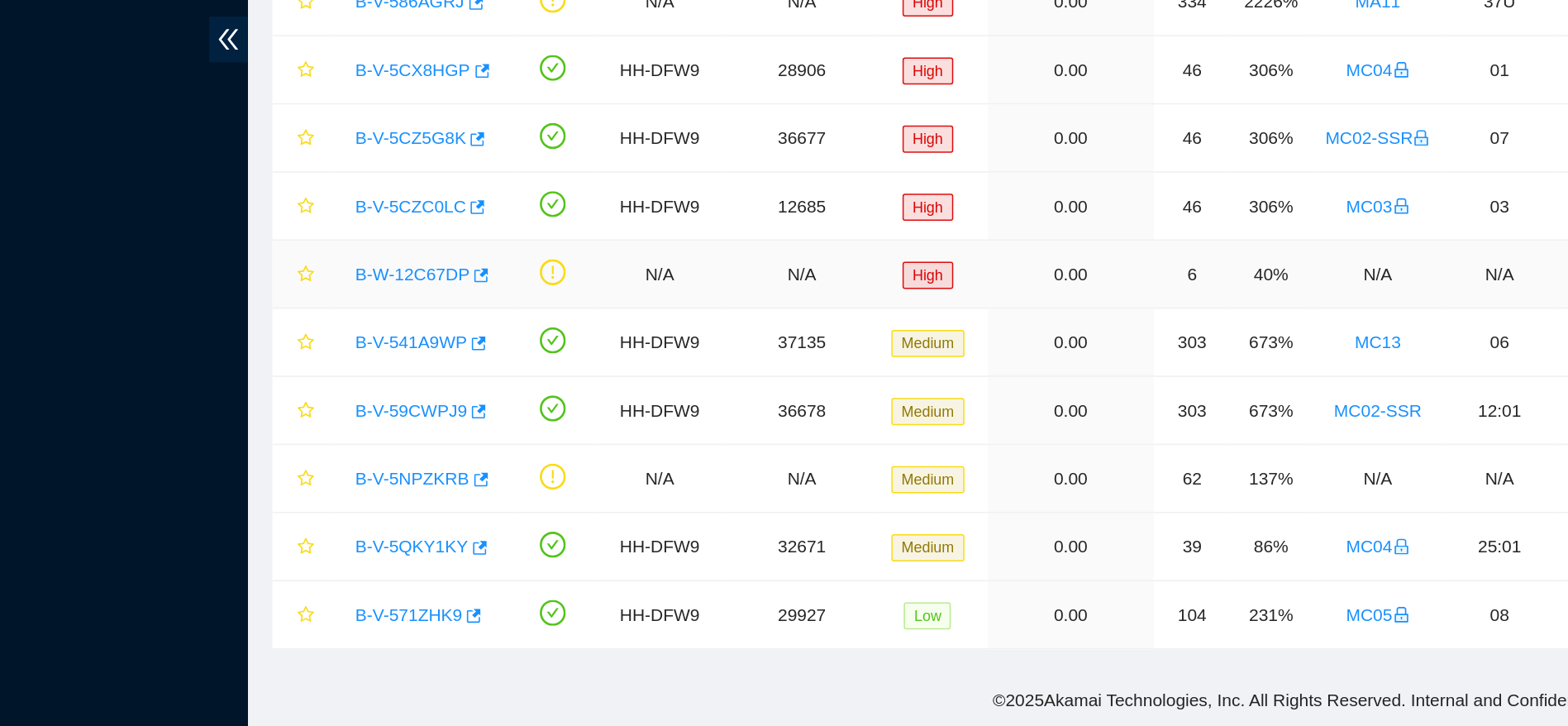
click at [273, 418] on link "B-W-12C67DP" at bounding box center [275, 425] width 76 height 14
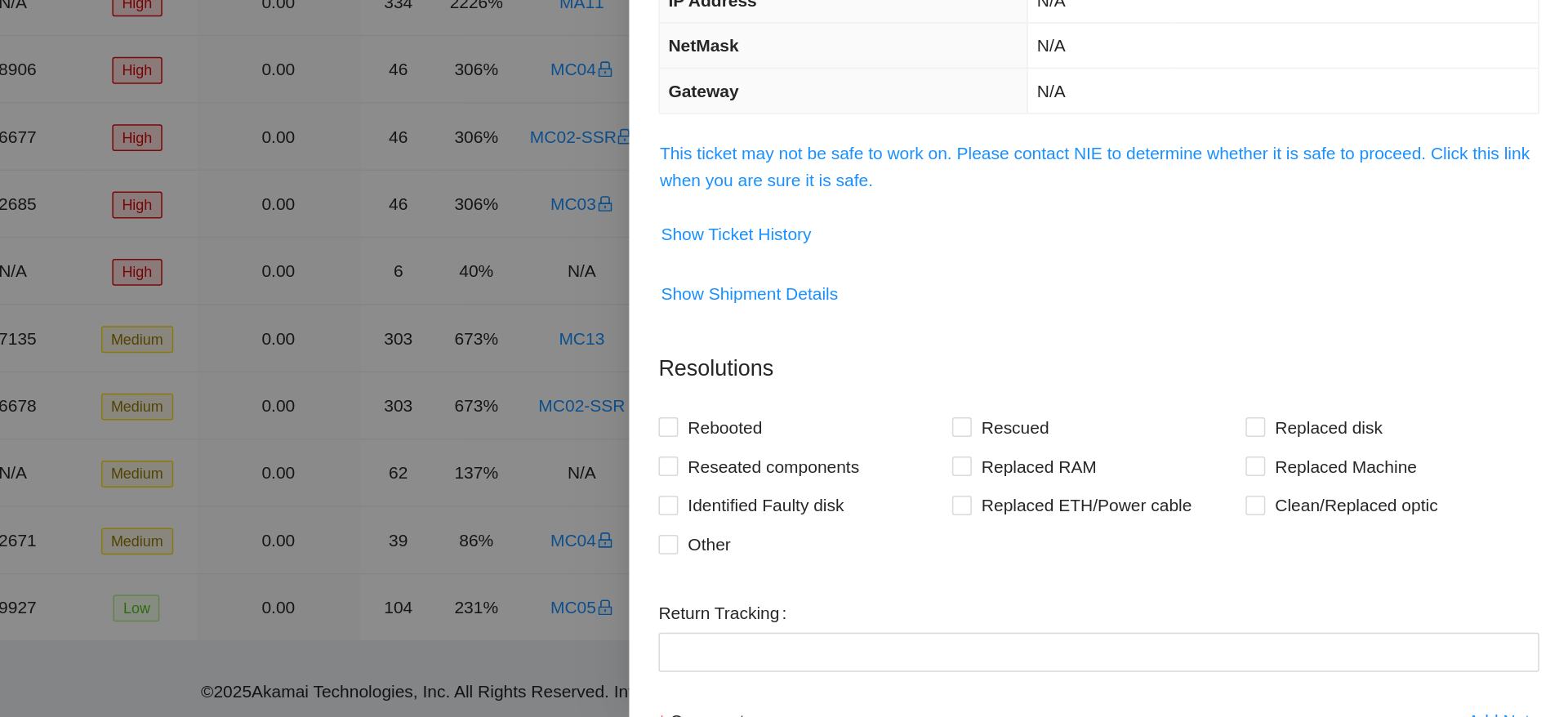
scroll to position [156, 0]
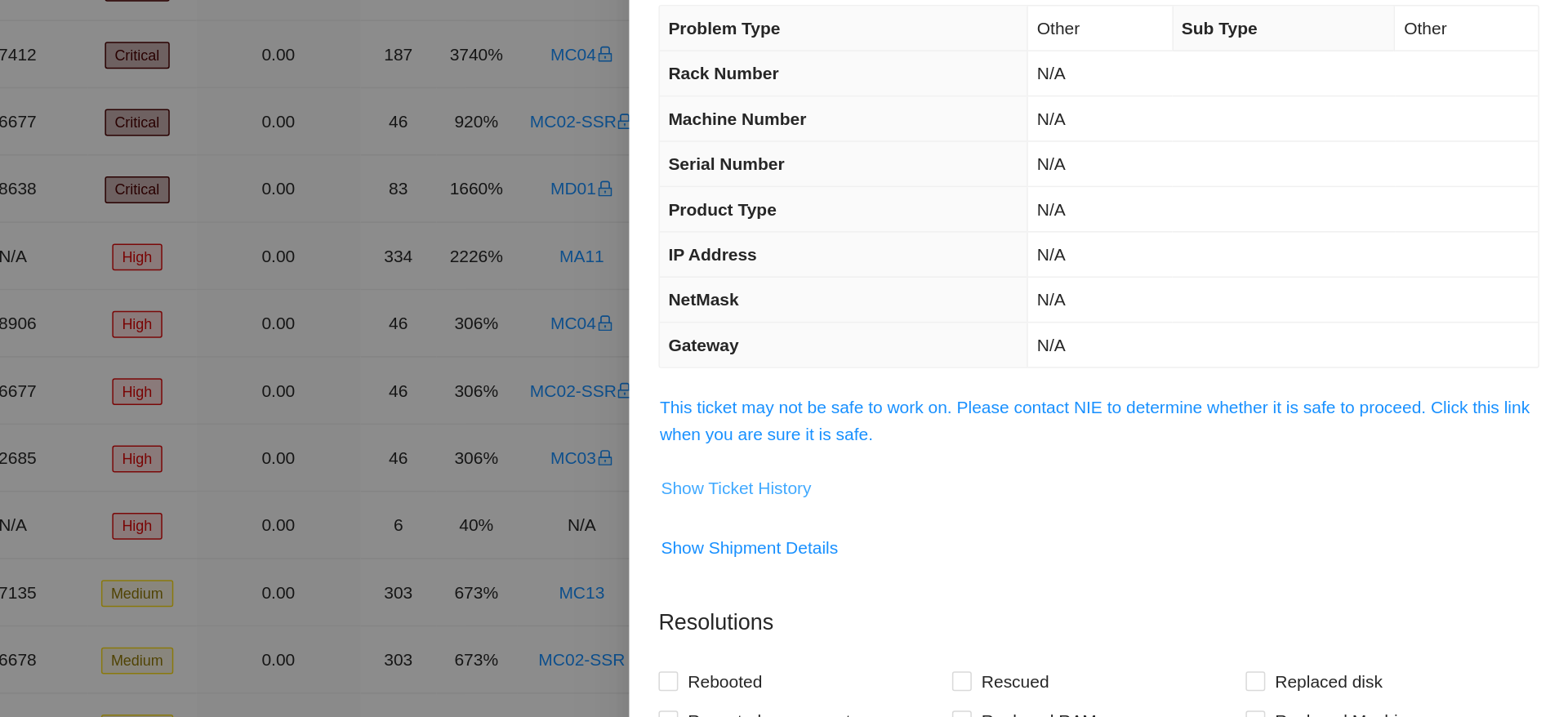
click at [1042, 395] on span "Show Ticket History" at bounding box center [1011, 394] width 101 height 18
